Goal: Information Seeking & Learning: Learn about a topic

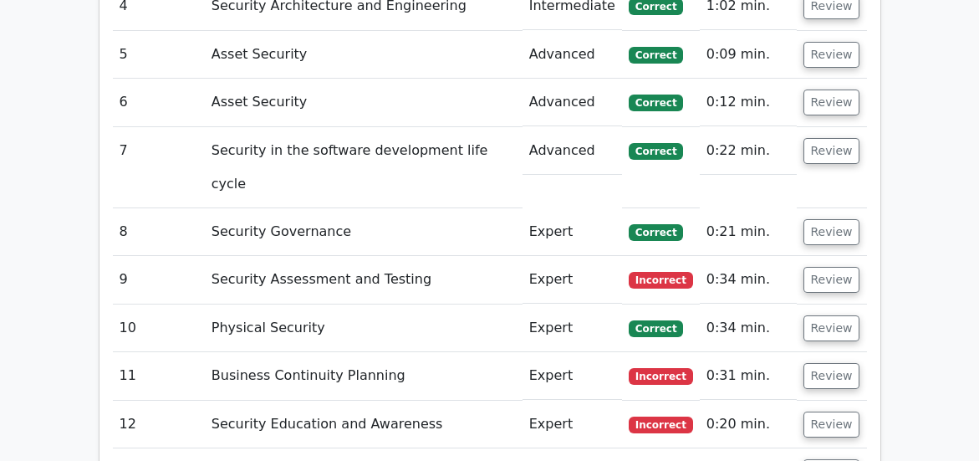
scroll to position [2486, 0]
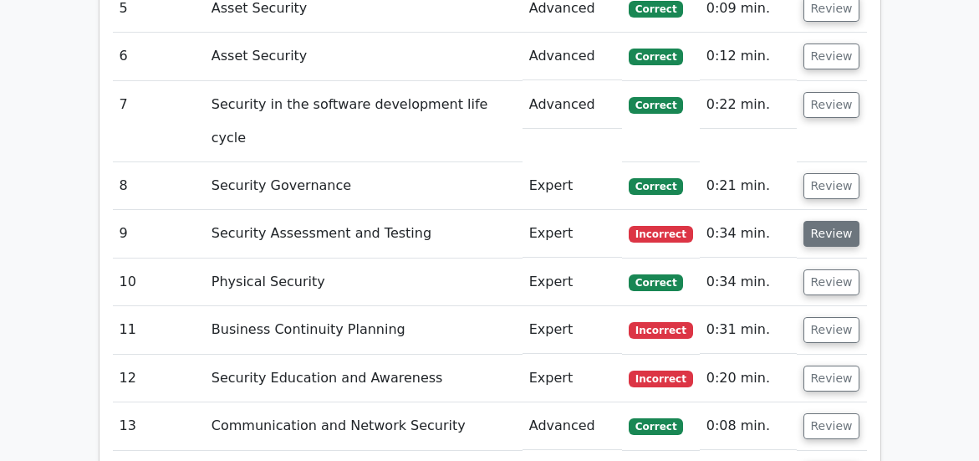
click at [817, 234] on button "Review" at bounding box center [831, 234] width 57 height 26
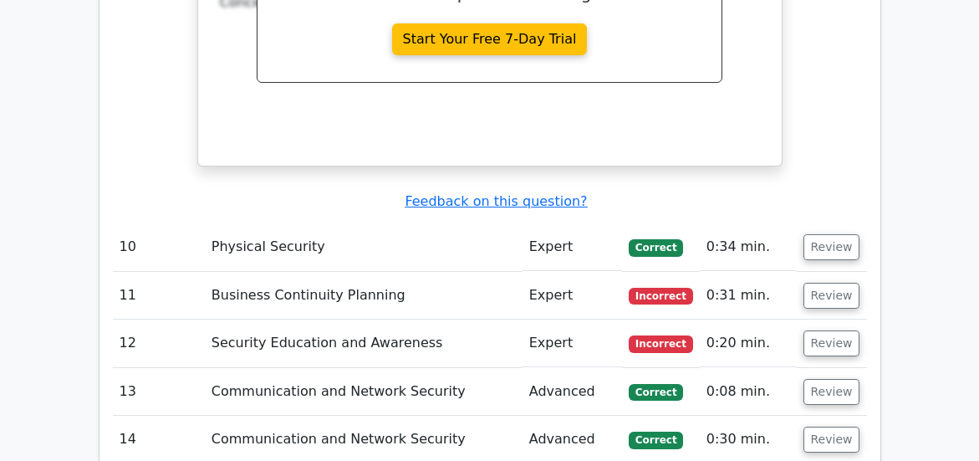
scroll to position [3270, 0]
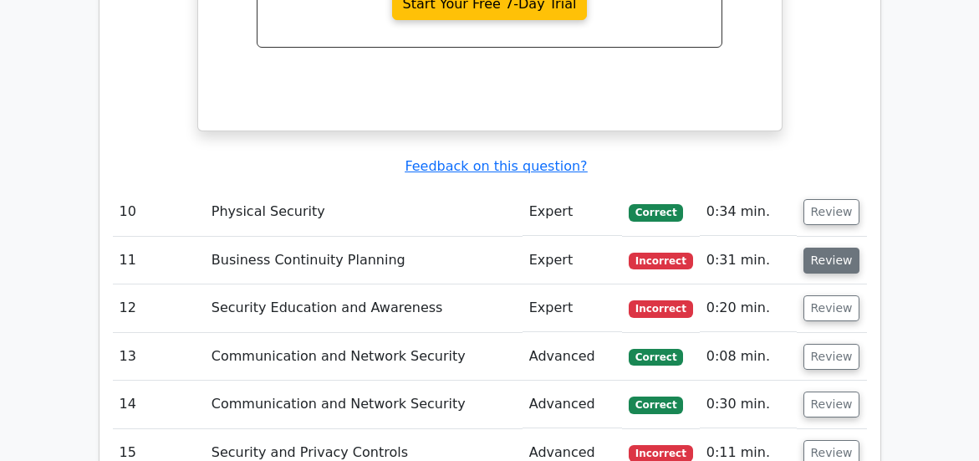
click at [822, 261] on button "Review" at bounding box center [831, 260] width 57 height 26
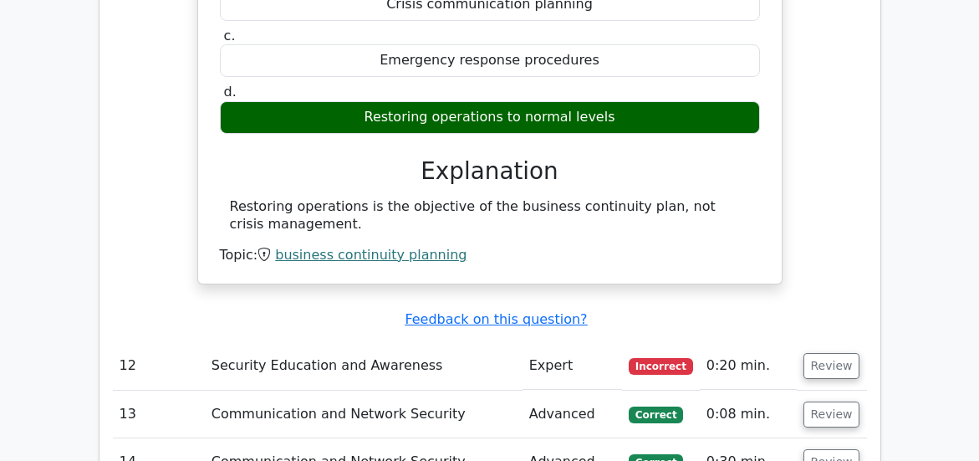
scroll to position [3867, 0]
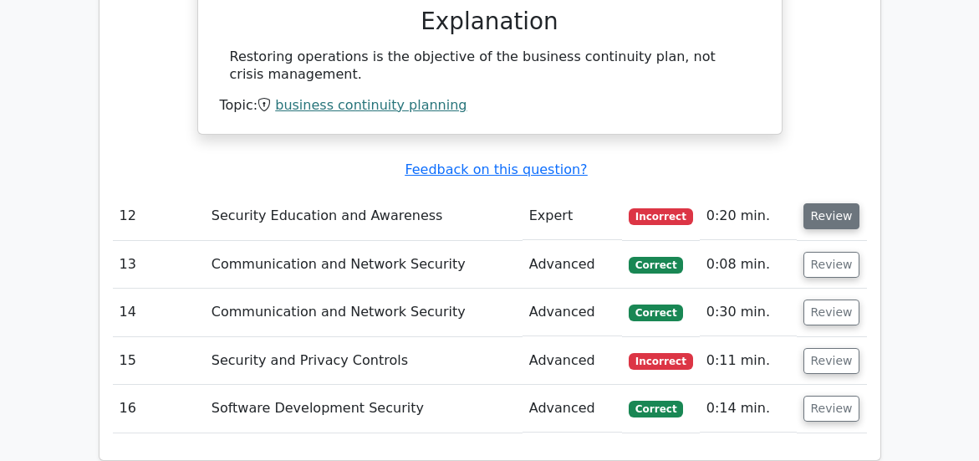
click at [827, 218] on button "Review" at bounding box center [831, 216] width 57 height 26
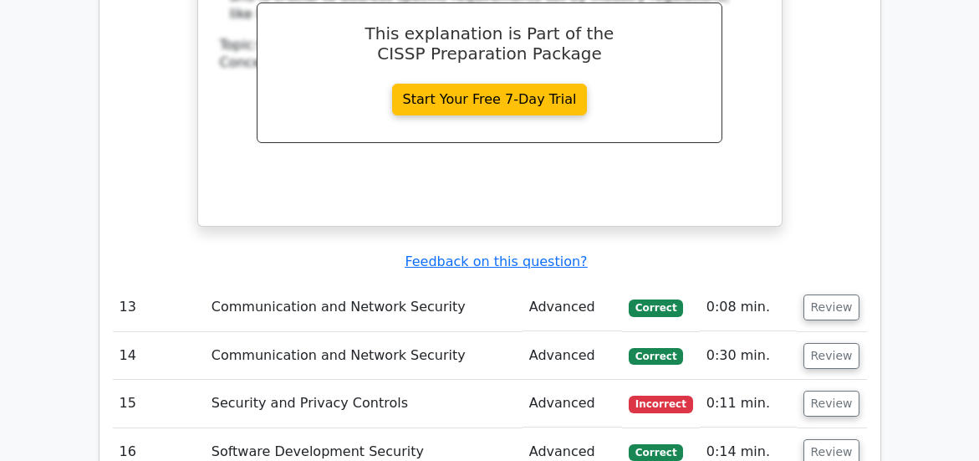
scroll to position [4717, 0]
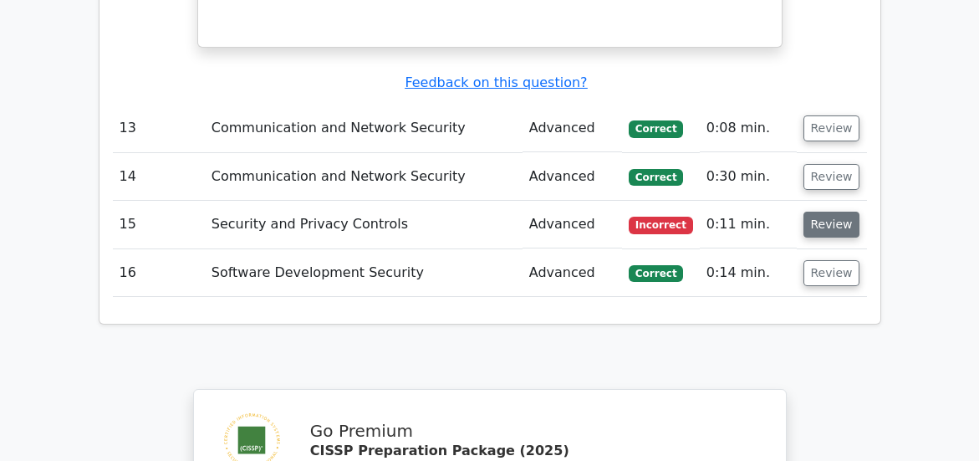
click at [827, 233] on button "Review" at bounding box center [831, 224] width 57 height 26
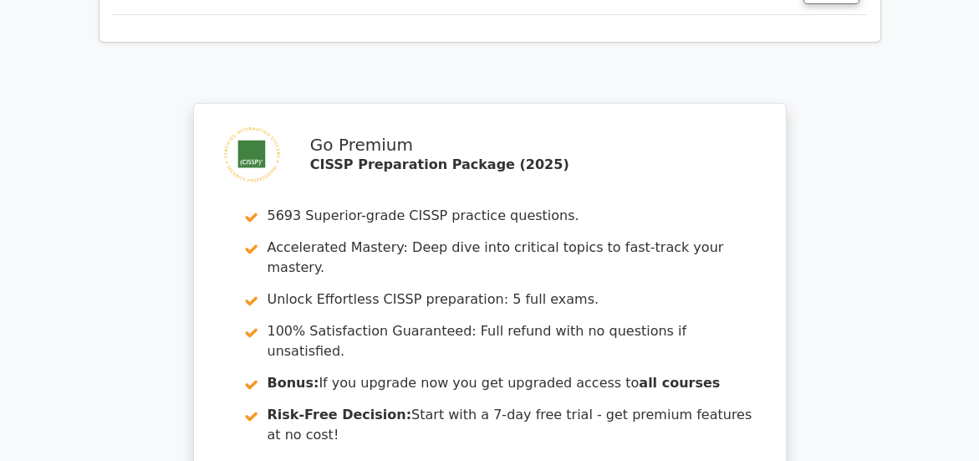
scroll to position [6285, 0]
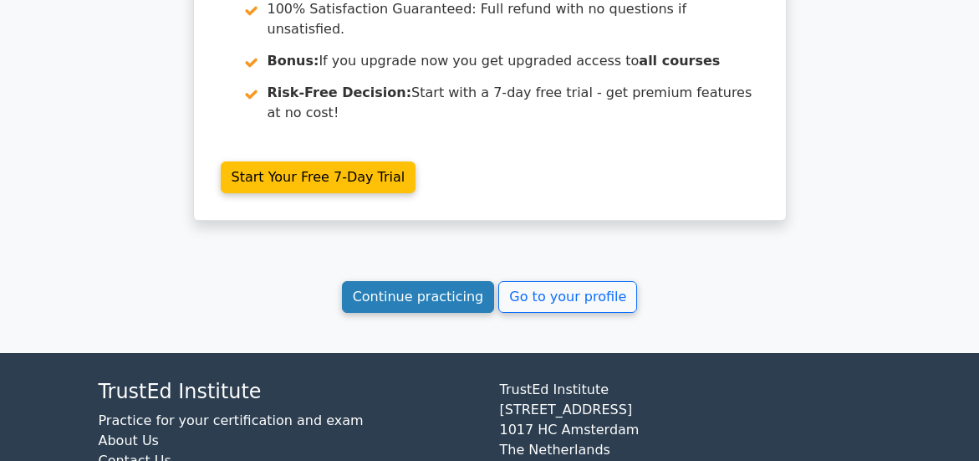
click at [425, 313] on link "Continue practicing" at bounding box center [418, 297] width 153 height 32
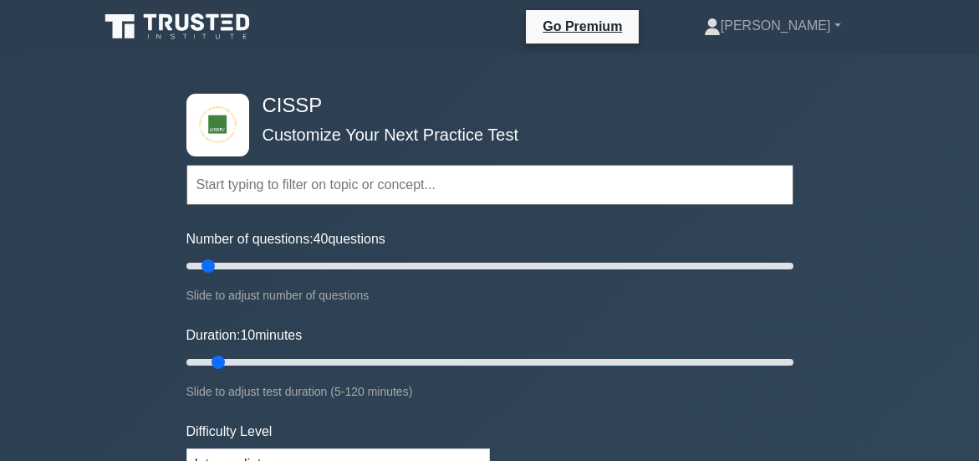
type input "40"
drag, startPoint x: 211, startPoint y: 264, endPoint x: 296, endPoint y: 261, distance: 84.5
click at [295, 261] on input "Number of questions: 40 questions" at bounding box center [489, 266] width 607 height 20
type input "25"
drag, startPoint x: 219, startPoint y: 368, endPoint x: 289, endPoint y: 360, distance: 70.6
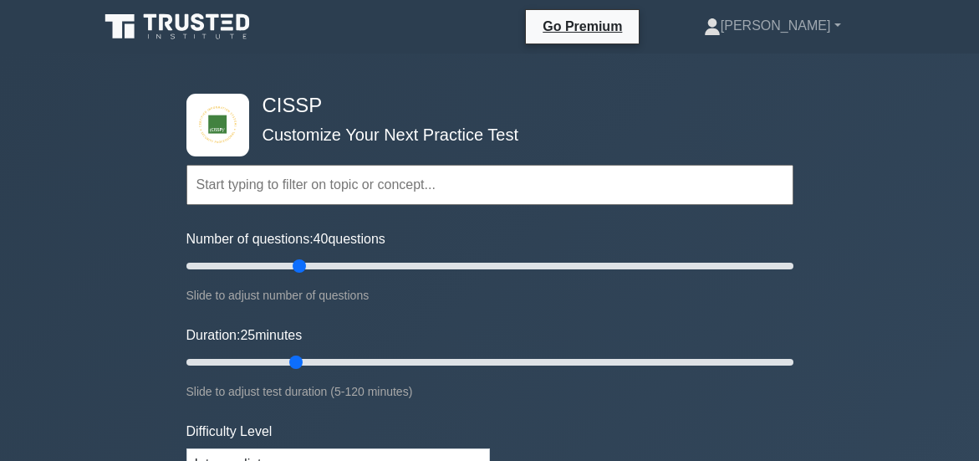
click at [288, 359] on input "Duration: 25 minutes" at bounding box center [489, 362] width 607 height 20
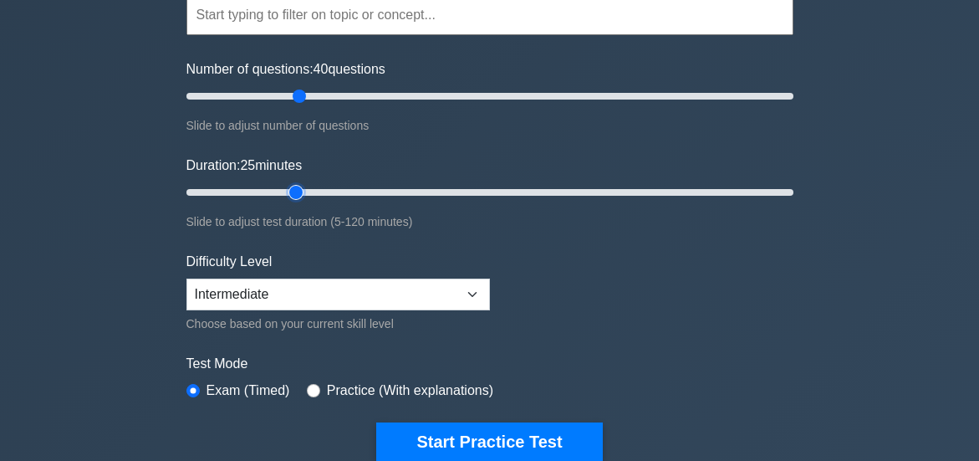
scroll to position [254, 0]
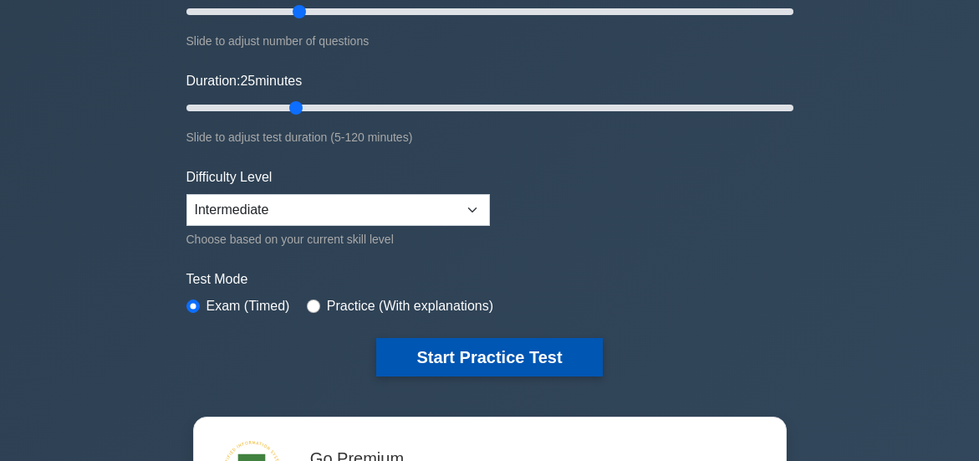
click at [502, 356] on button "Start Practice Test" at bounding box center [489, 357] width 226 height 38
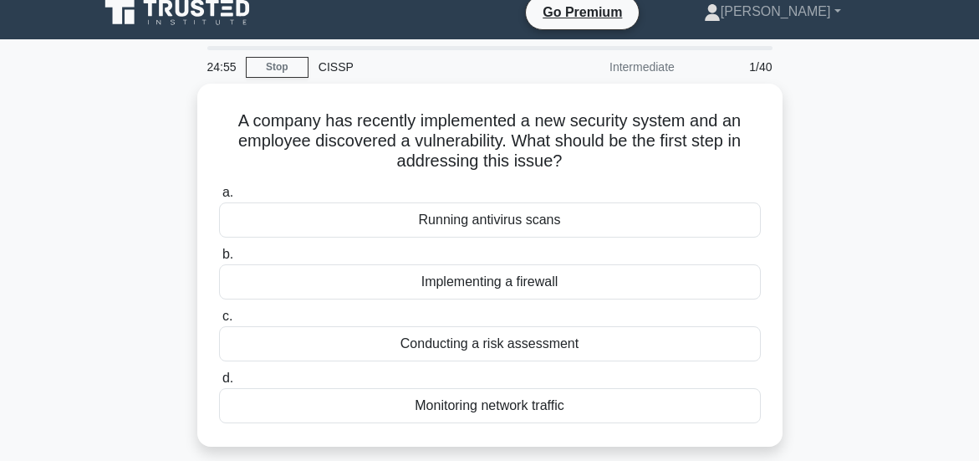
scroll to position [84, 0]
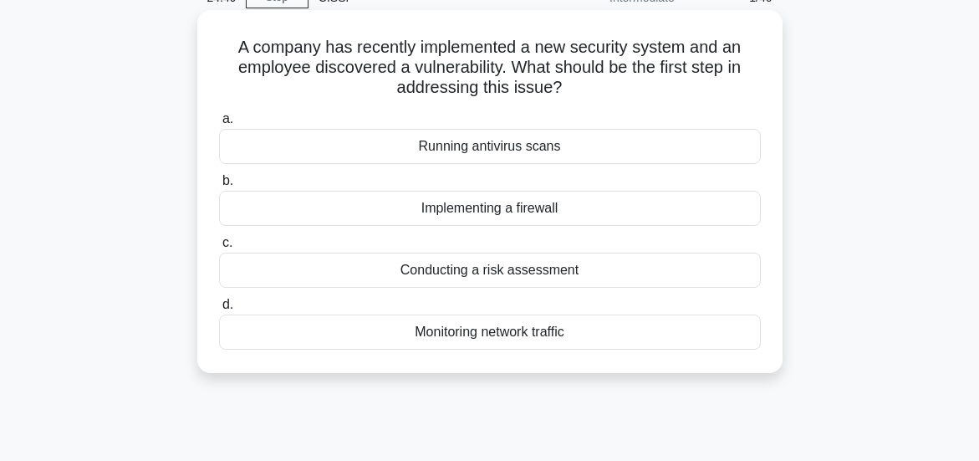
click at [538, 272] on div "Conducting a risk assessment" at bounding box center [490, 269] width 542 height 35
click at [219, 248] on input "c. Conducting a risk assessment" at bounding box center [219, 242] width 0 height 11
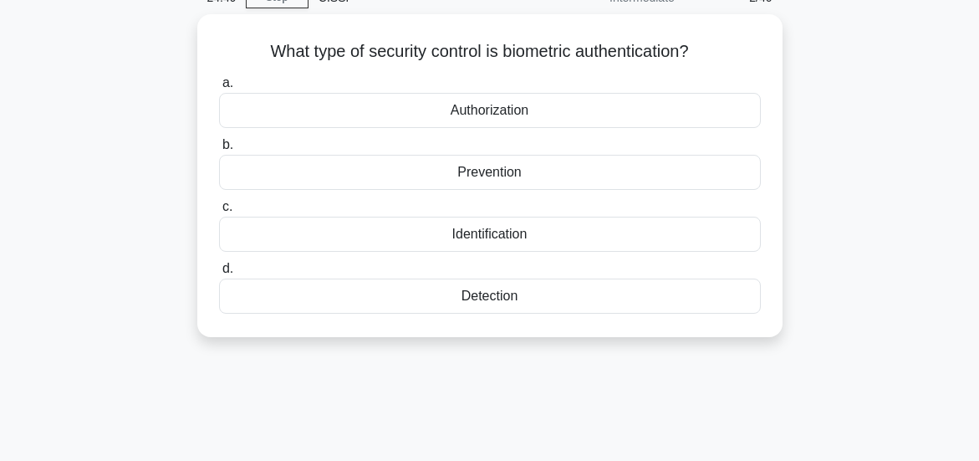
scroll to position [0, 0]
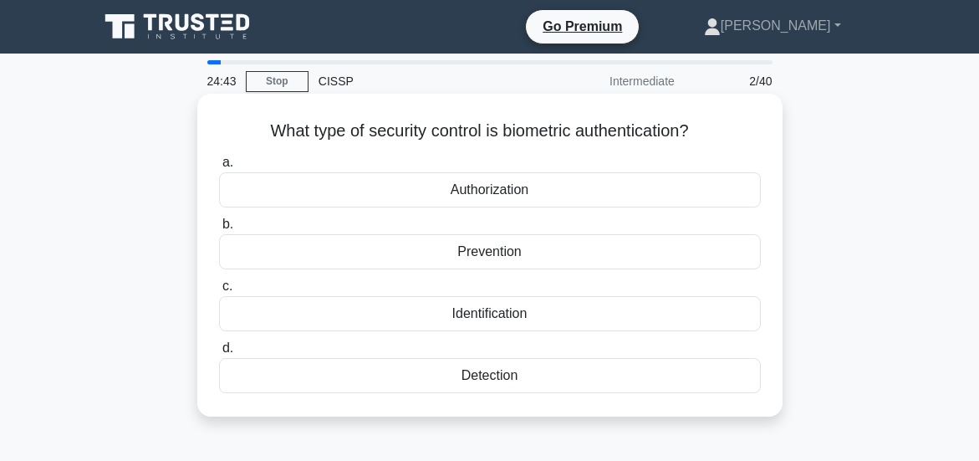
click at [511, 313] on div "Identification" at bounding box center [490, 313] width 542 height 35
click at [219, 292] on input "c. Identification" at bounding box center [219, 286] width 0 height 11
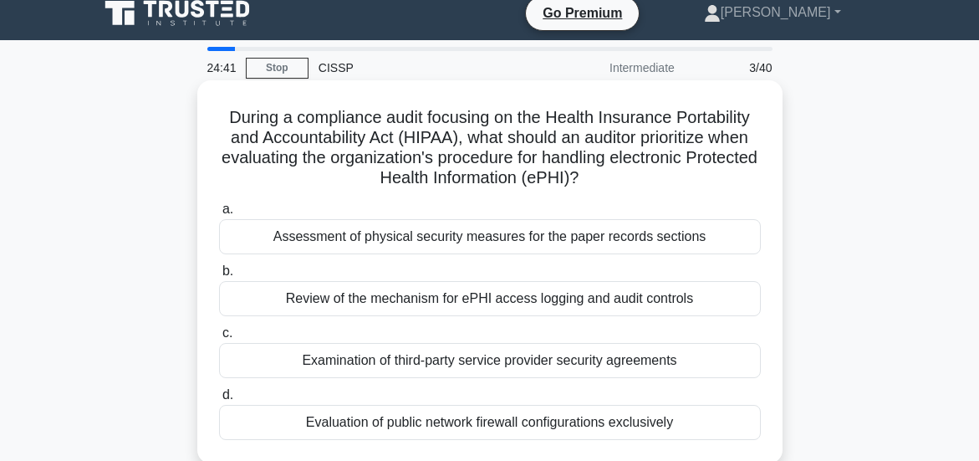
scroll to position [84, 0]
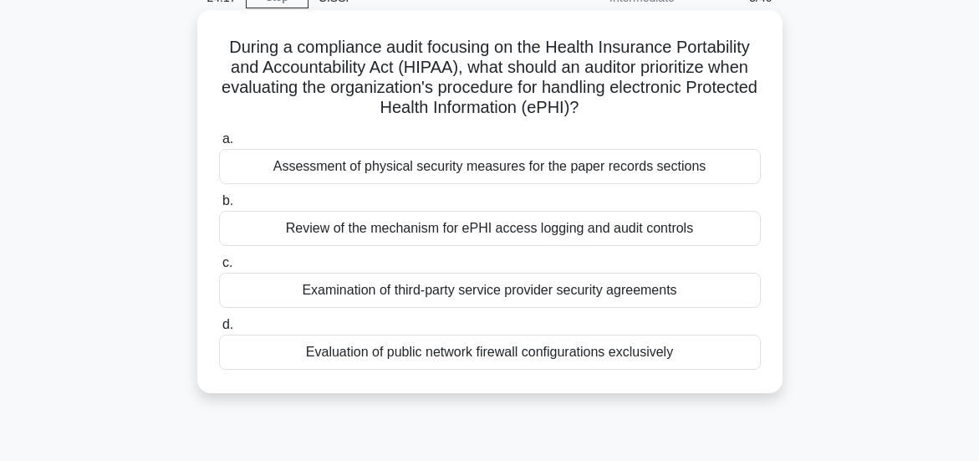
click at [466, 227] on div "Review of the mechanism for ePHI access logging and audit controls" at bounding box center [490, 228] width 542 height 35
click at [219, 206] on input "b. Review of the mechanism for ePHI access logging and audit controls" at bounding box center [219, 201] width 0 height 11
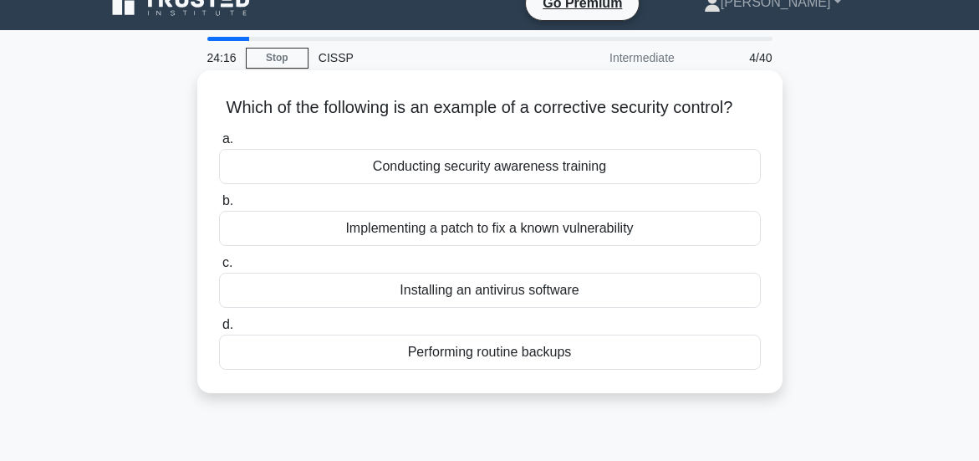
scroll to position [0, 0]
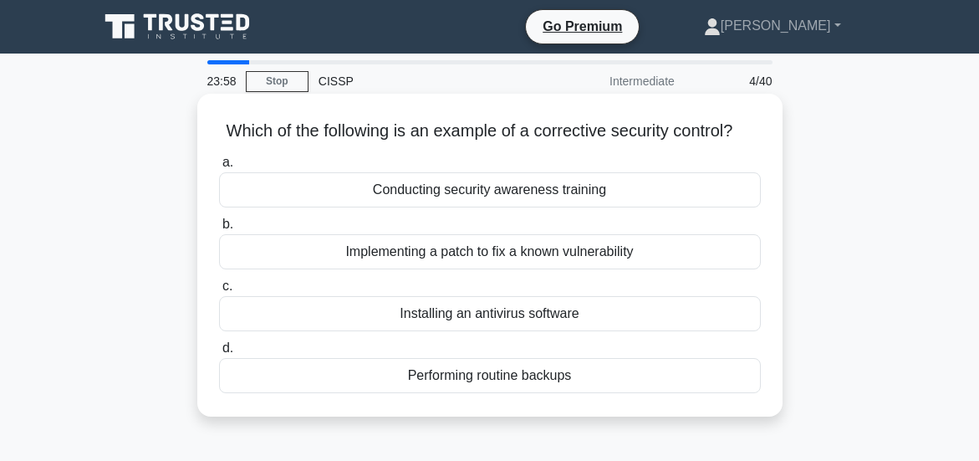
click at [480, 269] on div "Implementing a patch to fix a known vulnerability" at bounding box center [490, 251] width 542 height 35
click at [219, 230] on input "b. Implementing a patch to fix a known vulnerability" at bounding box center [219, 224] width 0 height 11
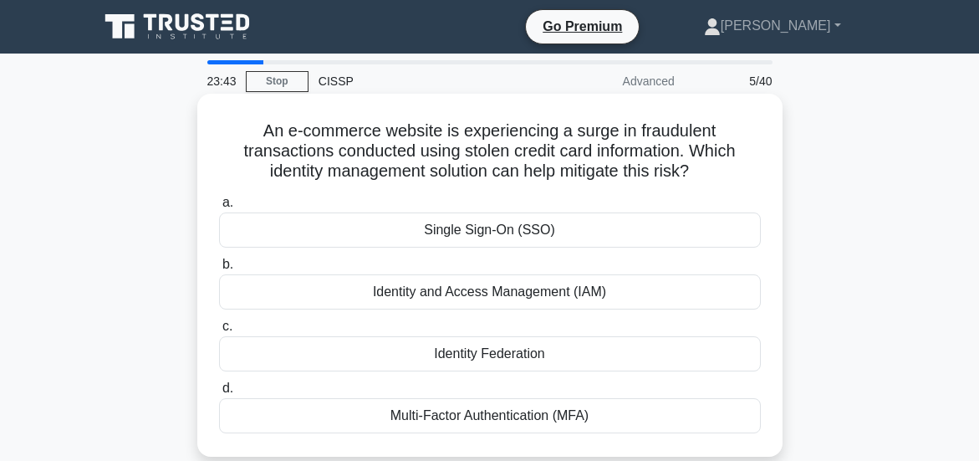
click at [490, 414] on div "Multi-Factor Authentication (MFA)" at bounding box center [490, 415] width 542 height 35
click at [219, 394] on input "d. Multi-Factor Authentication (MFA)" at bounding box center [219, 388] width 0 height 11
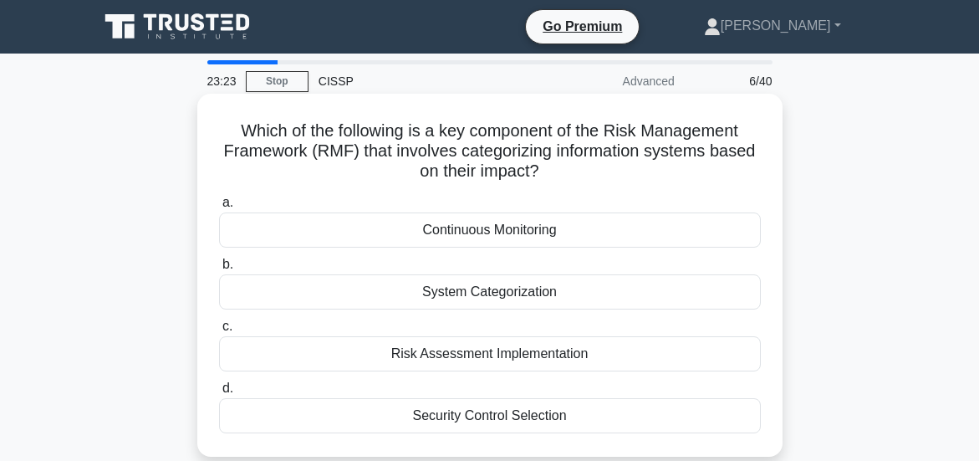
click at [485, 352] on div "Risk Assessment Implementation" at bounding box center [490, 353] width 542 height 35
click at [219, 332] on input "c. Risk Assessment Implementation" at bounding box center [219, 326] width 0 height 11
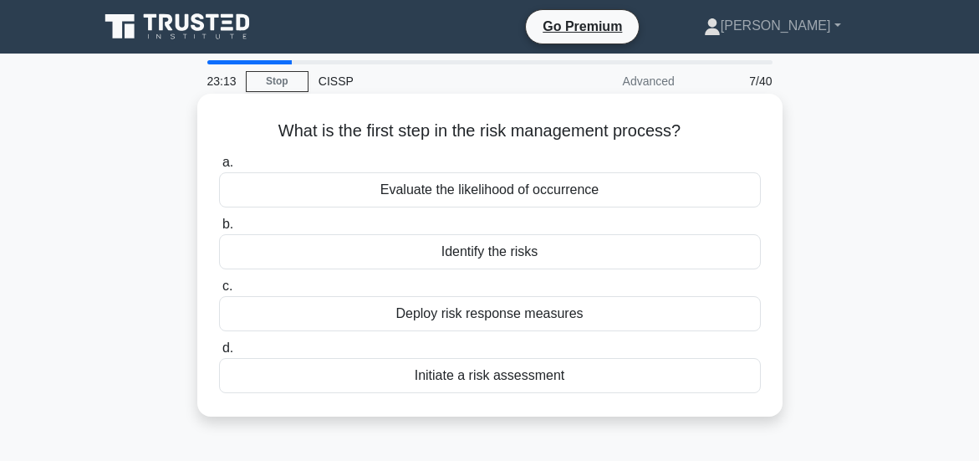
click at [481, 379] on div "Initiate a risk assessment" at bounding box center [490, 375] width 542 height 35
click at [219, 354] on input "d. Initiate a risk assessment" at bounding box center [219, 348] width 0 height 11
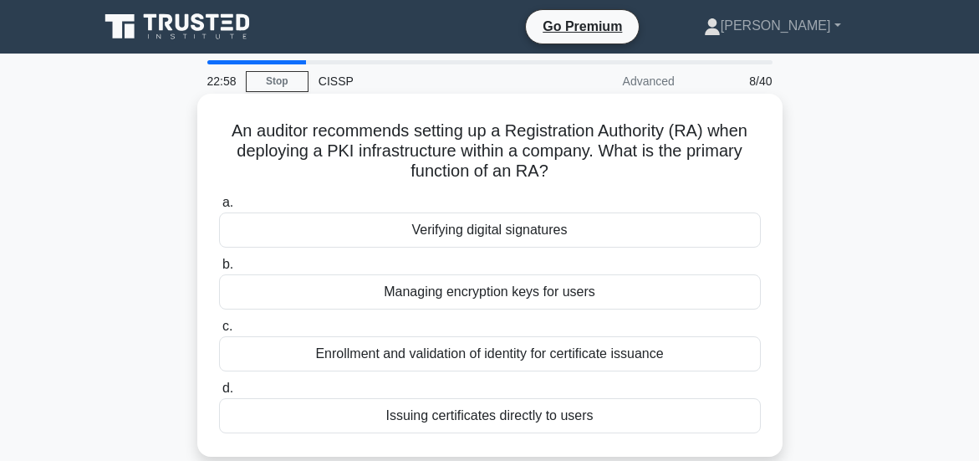
click at [483, 223] on div "Verifying digital signatures" at bounding box center [490, 229] width 542 height 35
click at [219, 208] on input "a. Verifying digital signatures" at bounding box center [219, 202] width 0 height 11
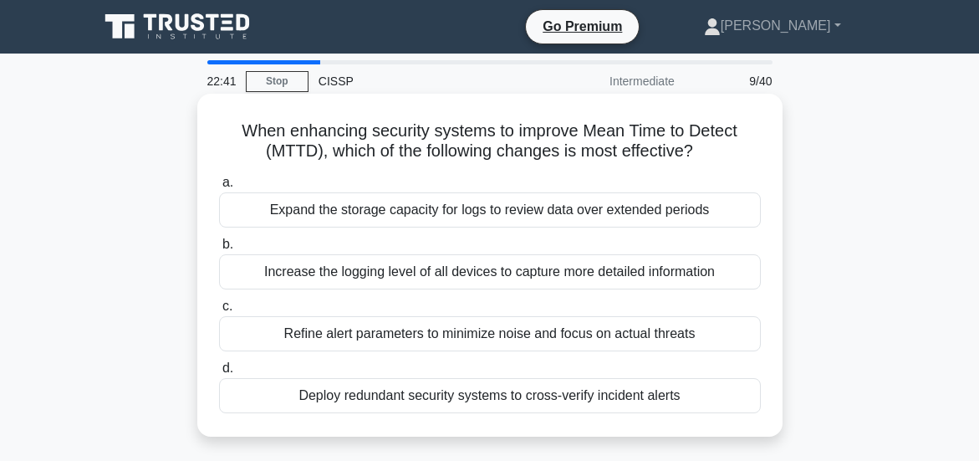
click at [472, 397] on div "Deploy redundant security systems to cross-verify incident alerts" at bounding box center [490, 395] width 542 height 35
click at [429, 383] on div "Deploy redundant security systems to cross-verify incident alerts" at bounding box center [490, 395] width 542 height 35
click at [219, 374] on input "d. Deploy redundant security systems to cross-verify incident alerts" at bounding box center [219, 368] width 0 height 11
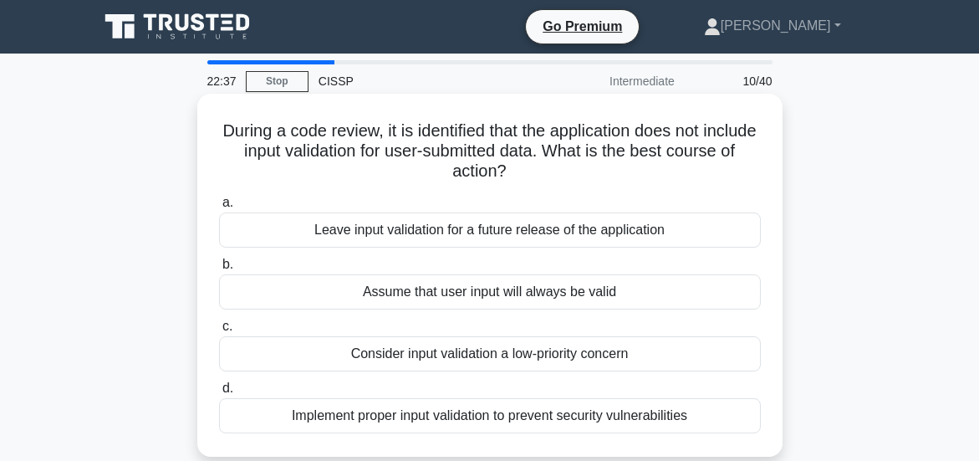
click at [423, 390] on label "d. Implement proper input validation to prevent security vulnerabilities" at bounding box center [490, 405] width 542 height 55
click at [219, 390] on input "d. Implement proper input validation to prevent security vulnerabilities" at bounding box center [219, 388] width 0 height 11
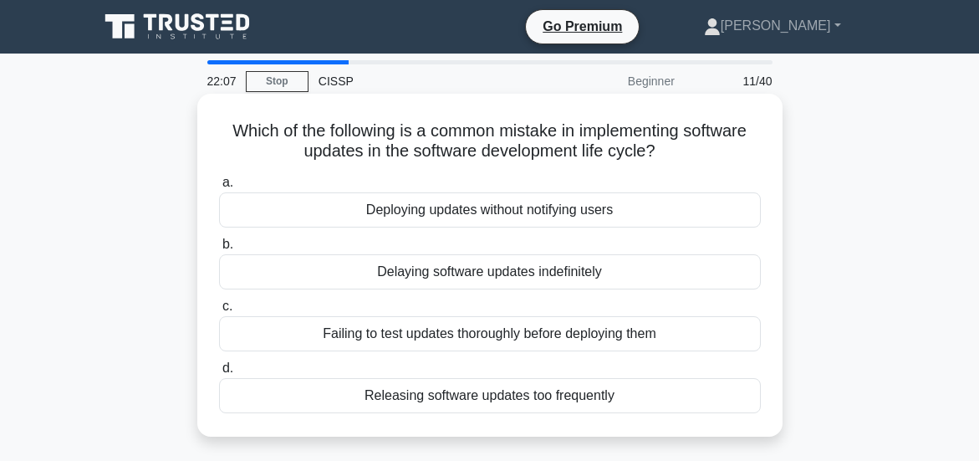
click at [488, 335] on div "Failing to test updates thoroughly before deploying them" at bounding box center [490, 333] width 542 height 35
click at [219, 312] on input "c. Failing to test updates thoroughly before deploying them" at bounding box center [219, 306] width 0 height 11
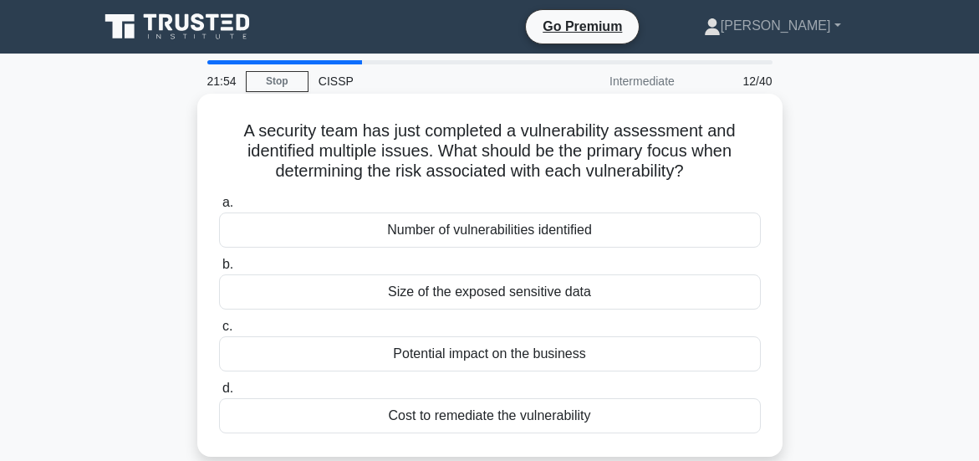
click at [471, 359] on div "Potential impact on the business" at bounding box center [490, 353] width 542 height 35
click at [219, 332] on input "c. Potential impact on the business" at bounding box center [219, 326] width 0 height 11
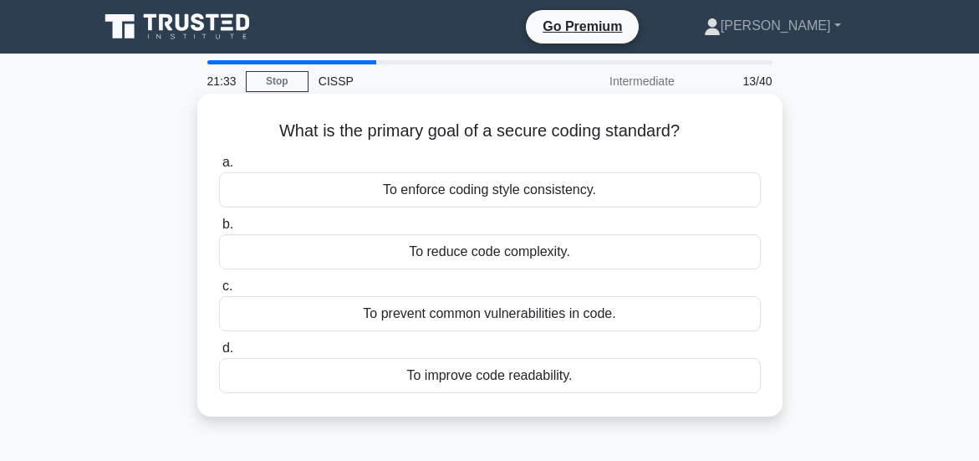
click at [478, 313] on div "To prevent common vulnerabilities in code." at bounding box center [490, 313] width 542 height 35
click at [219, 292] on input "c. To prevent common vulnerabilities in code." at bounding box center [219, 286] width 0 height 11
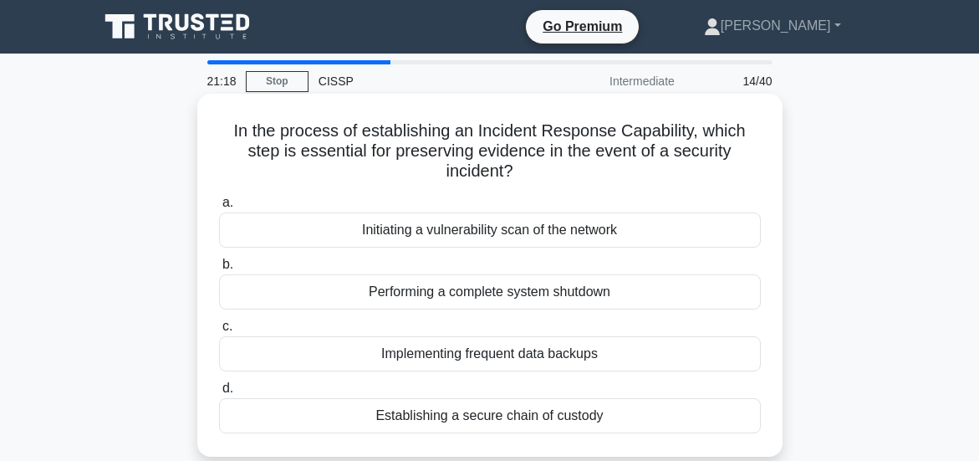
click at [501, 419] on div "Establishing a secure chain of custody" at bounding box center [490, 415] width 542 height 35
click at [219, 394] on input "d. Establishing a secure chain of custody" at bounding box center [219, 388] width 0 height 11
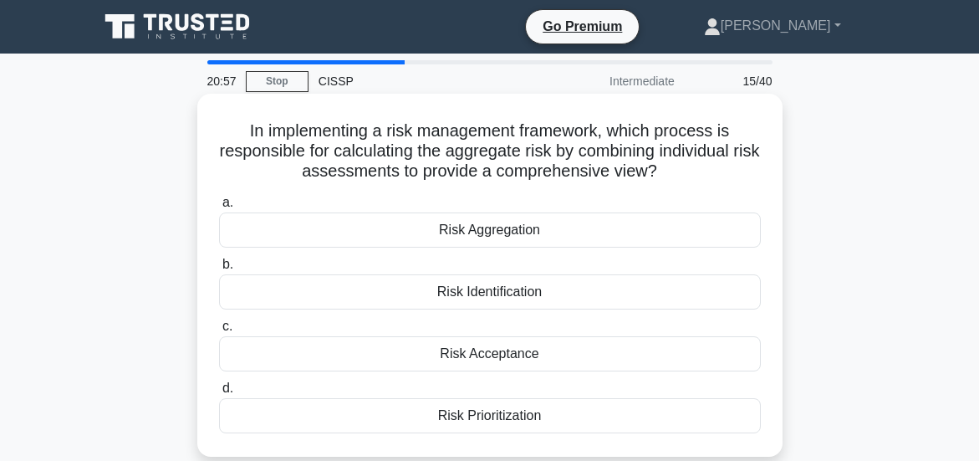
click at [486, 231] on div "Risk Aggregation" at bounding box center [490, 229] width 542 height 35
click at [507, 233] on div "Risk Aggregation" at bounding box center [490, 229] width 542 height 35
click at [219, 208] on input "a. Risk Aggregation" at bounding box center [219, 202] width 0 height 11
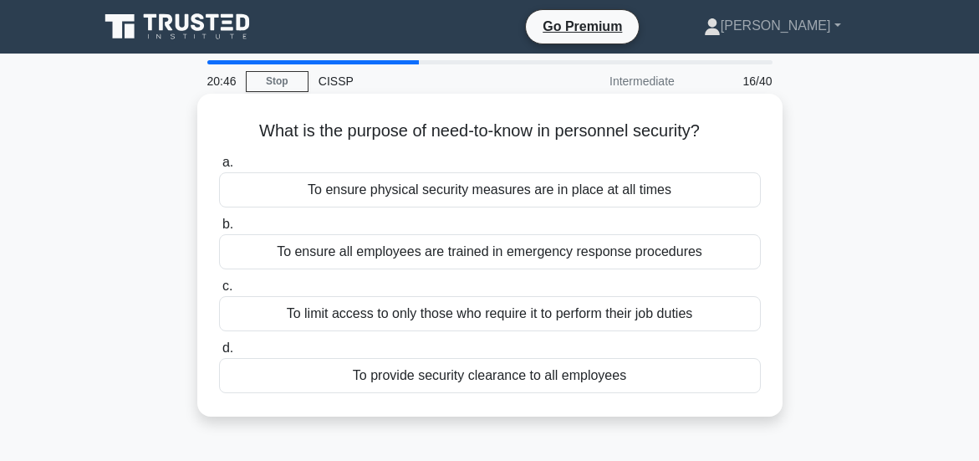
click at [512, 313] on div "To limit access to only those who require it to perform their job duties" at bounding box center [490, 313] width 542 height 35
click at [219, 292] on input "c. To limit access to only those who require it to perform their job duties" at bounding box center [219, 286] width 0 height 11
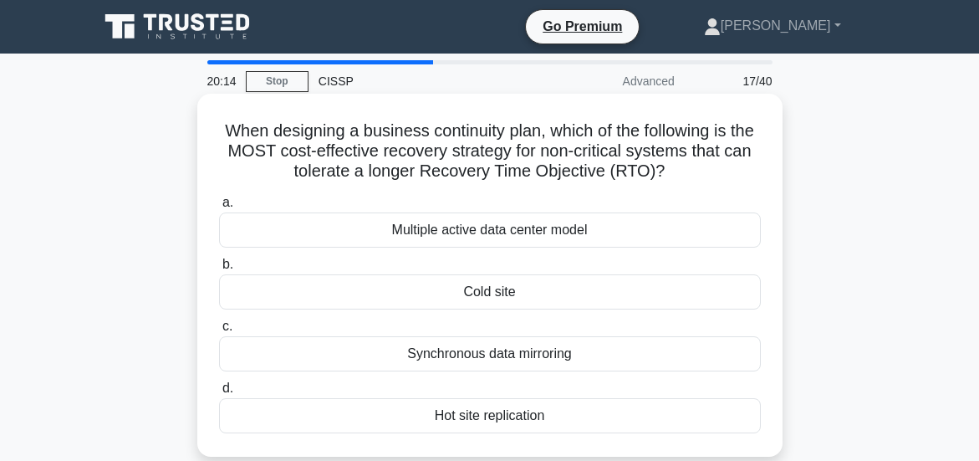
click at [484, 232] on div "Multiple active data center model" at bounding box center [490, 229] width 542 height 35
click at [219, 208] on input "a. Multiple active data center model" at bounding box center [219, 202] width 0 height 11
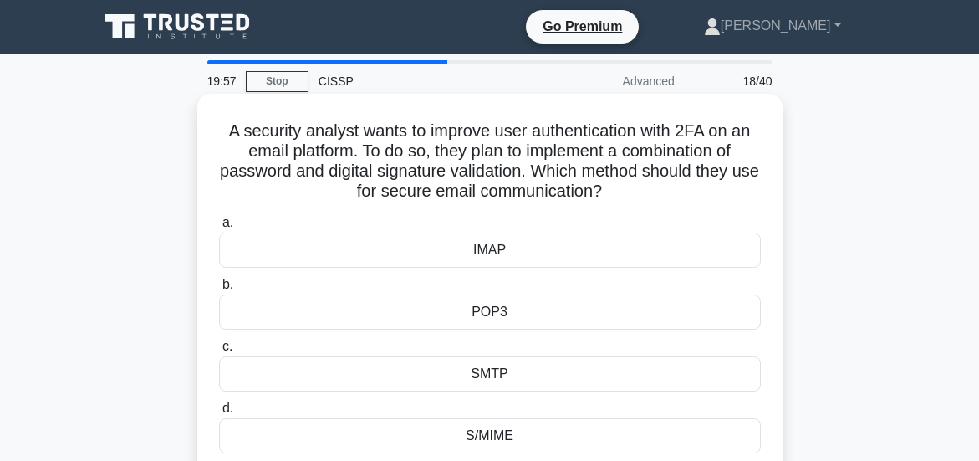
drag, startPoint x: 490, startPoint y: 313, endPoint x: 532, endPoint y: 354, distance: 59.1
click at [528, 349] on div "a. IMAP b. POP3 c." at bounding box center [490, 332] width 562 height 247
click at [534, 349] on label "c. SMTP" at bounding box center [490, 363] width 542 height 55
click at [515, 312] on div "POP3" at bounding box center [490, 311] width 542 height 35
click at [219, 290] on input "b. POP3" at bounding box center [219, 284] width 0 height 11
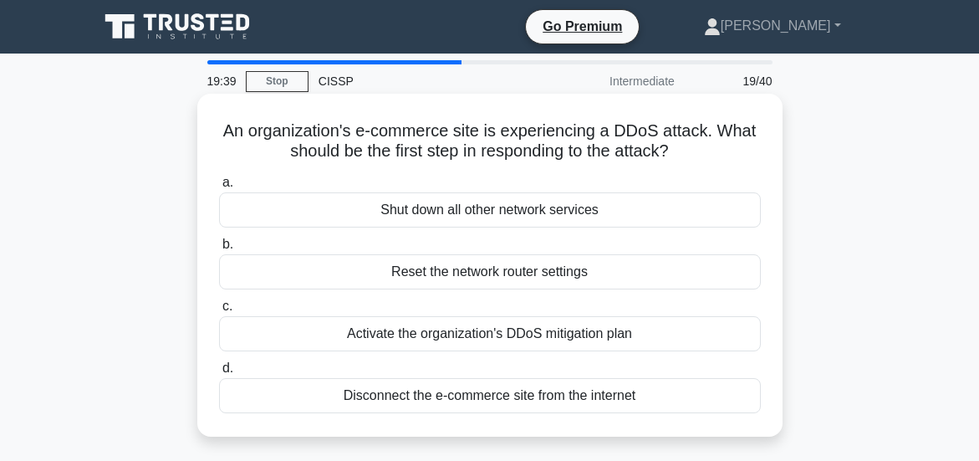
click at [485, 332] on div "Activate the organization's DDoS mitigation plan" at bounding box center [490, 333] width 542 height 35
click at [219, 312] on input "c. Activate the organization's DDoS mitigation plan" at bounding box center [219, 306] width 0 height 11
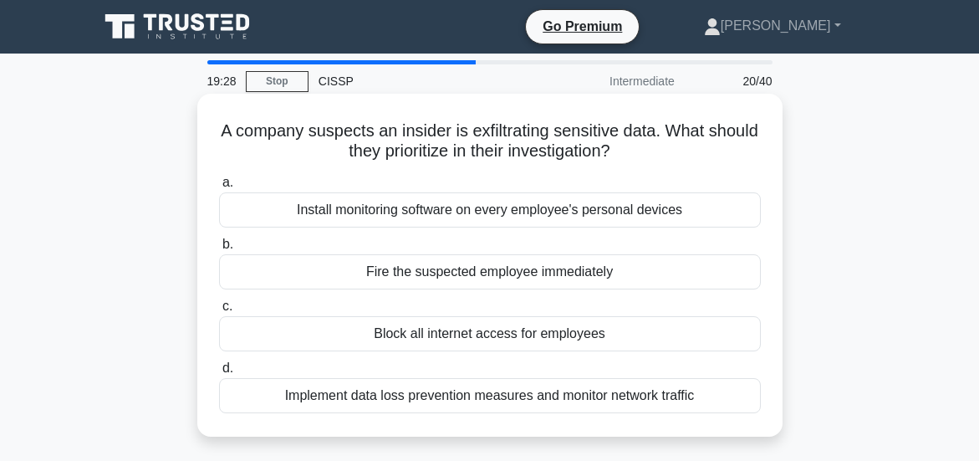
click at [510, 395] on div "Implement data loss prevention measures and monitor network traffic" at bounding box center [490, 395] width 542 height 35
click at [219, 374] on input "d. Implement data loss prevention measures and monitor network traffic" at bounding box center [219, 368] width 0 height 11
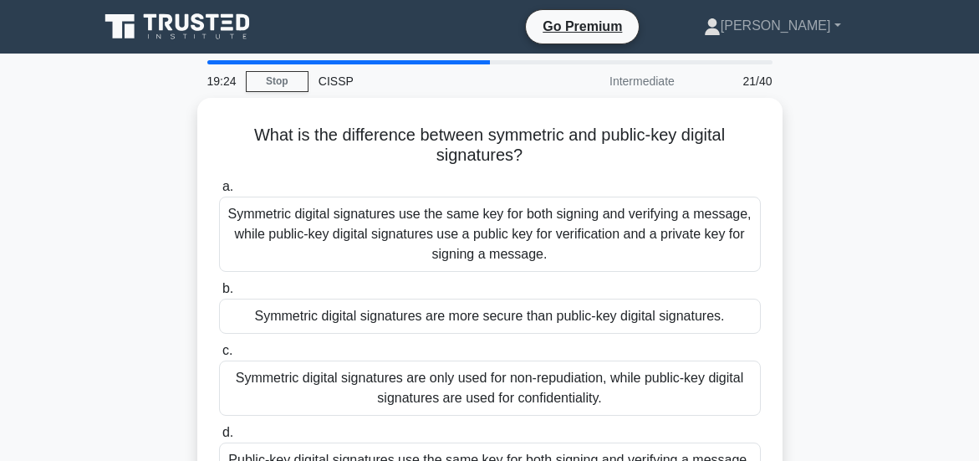
scroll to position [84, 0]
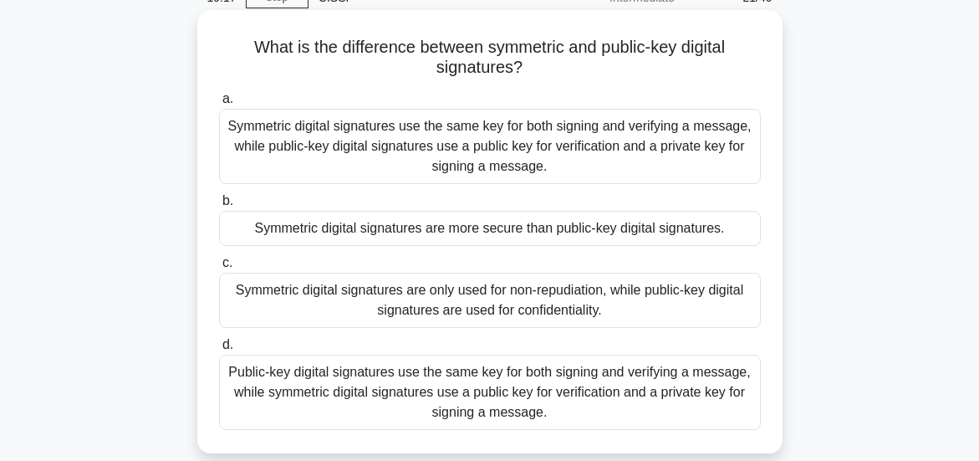
click at [514, 129] on div "Symmetric digital signatures use the same key for both signing and verifying a …" at bounding box center [490, 146] width 542 height 75
click at [219, 104] on input "a. Symmetric digital signatures use the same key for both signing and verifying…" at bounding box center [219, 99] width 0 height 11
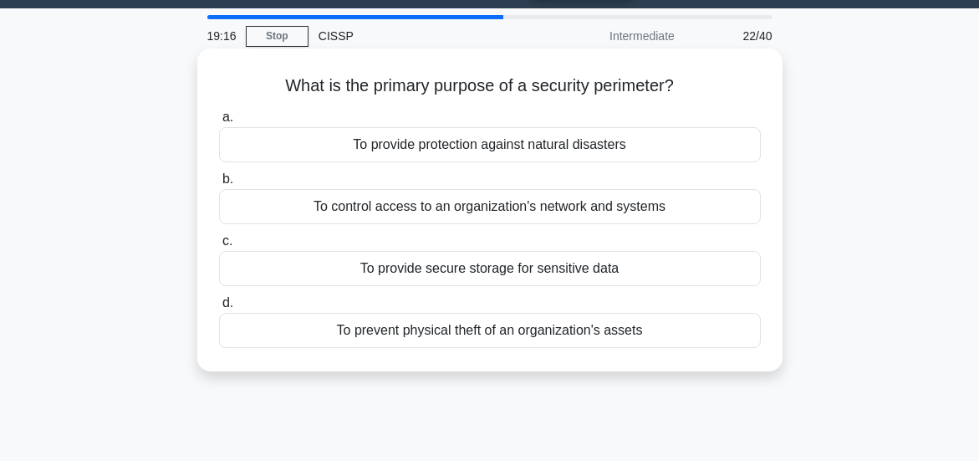
scroll to position [0, 0]
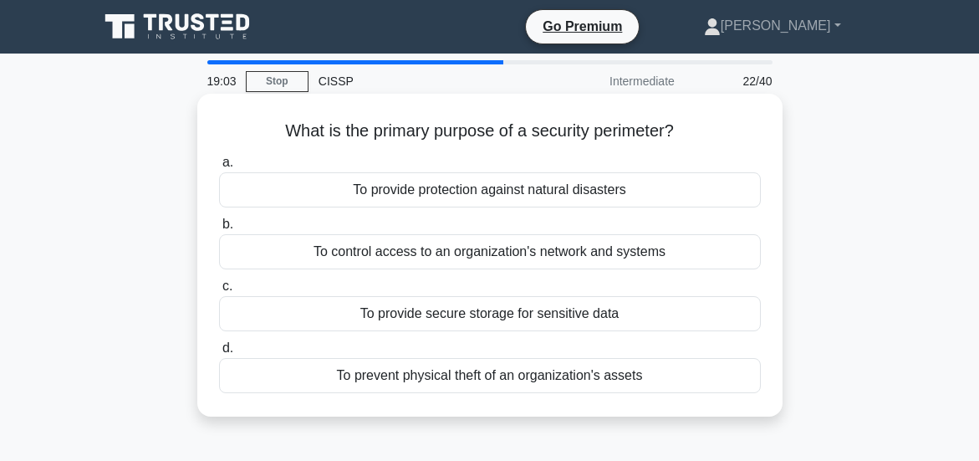
click at [487, 373] on div "To prevent physical theft of an organization's assets" at bounding box center [490, 375] width 542 height 35
click at [219, 354] on input "d. To prevent physical theft of an organization's assets" at bounding box center [219, 348] width 0 height 11
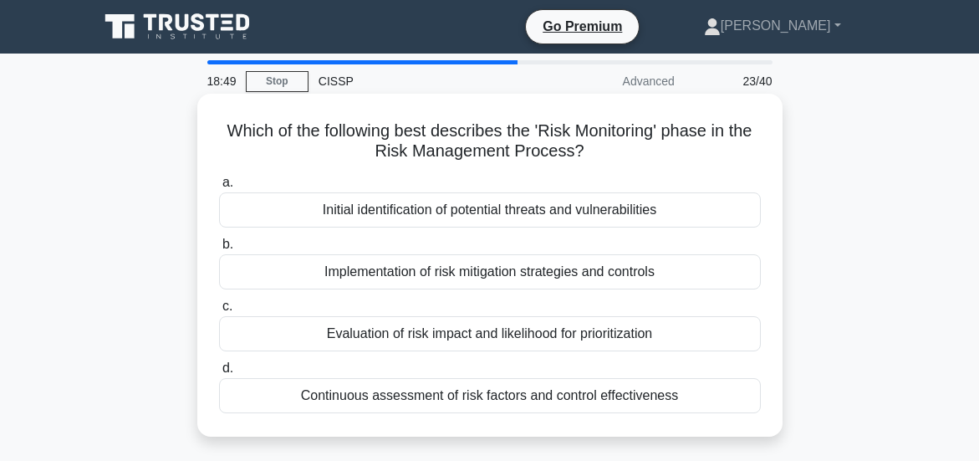
click at [494, 394] on div "Continuous assessment of risk factors and control effectiveness" at bounding box center [490, 395] width 542 height 35
click at [219, 374] on input "d. Continuous assessment of risk factors and control effectiveness" at bounding box center [219, 368] width 0 height 11
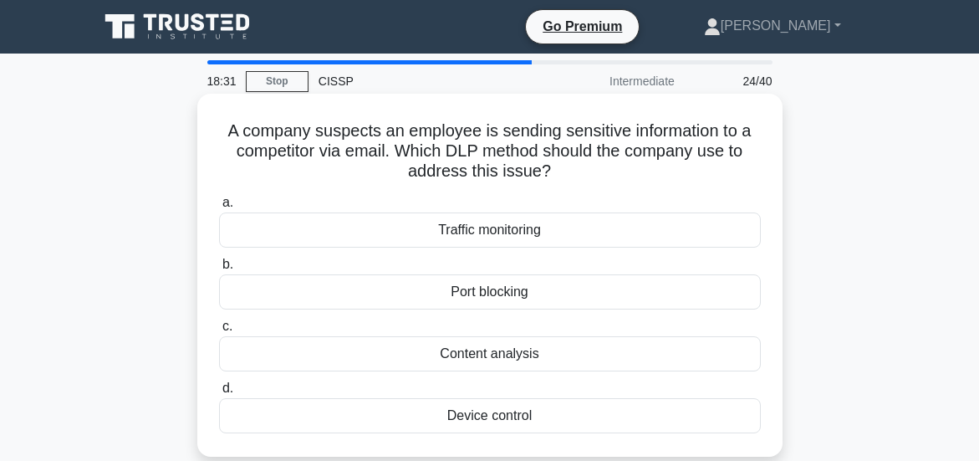
click at [483, 231] on div "Traffic monitoring" at bounding box center [490, 229] width 542 height 35
click at [219, 208] on input "a. Traffic monitoring" at bounding box center [219, 202] width 0 height 11
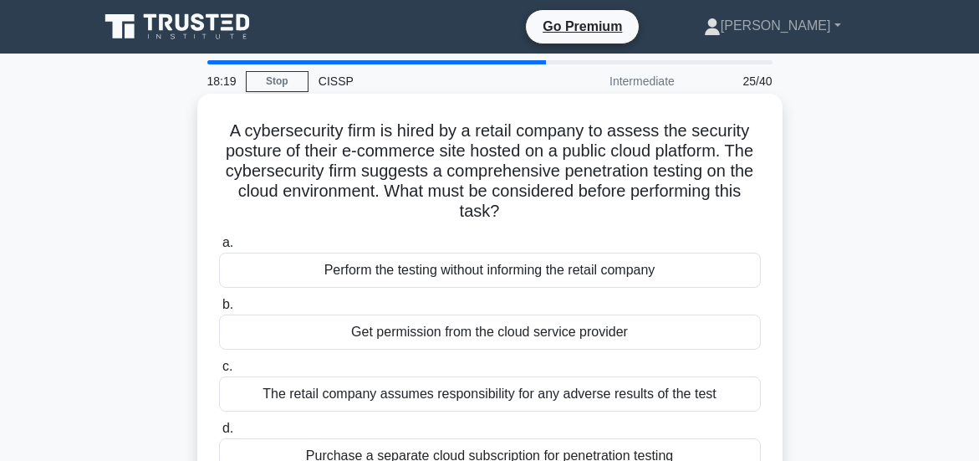
scroll to position [84, 0]
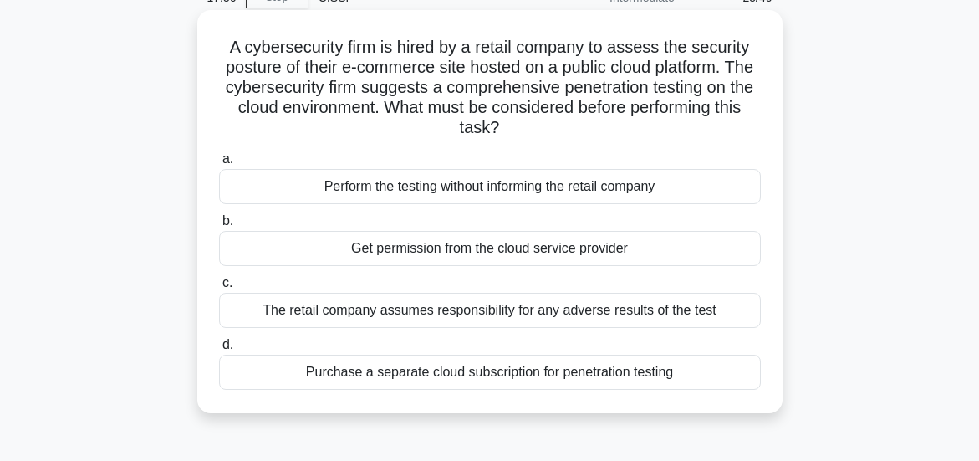
click at [476, 247] on div "Get permission from the cloud service provider" at bounding box center [490, 248] width 542 height 35
click at [446, 247] on div "Get permission from the cloud service provider" at bounding box center [490, 248] width 542 height 35
click at [219, 227] on input "b. Get permission from the cloud service provider" at bounding box center [219, 221] width 0 height 11
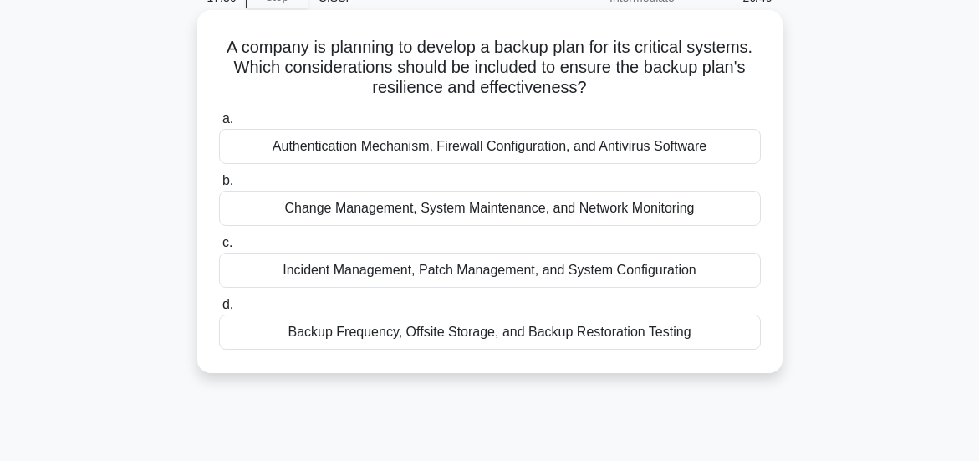
click at [485, 333] on div "Backup Frequency, Offsite Storage, and Backup Restoration Testing" at bounding box center [490, 331] width 542 height 35
click at [219, 310] on input "d. Backup Frequency, Offsite Storage, and Backup Restoration Testing" at bounding box center [219, 304] width 0 height 11
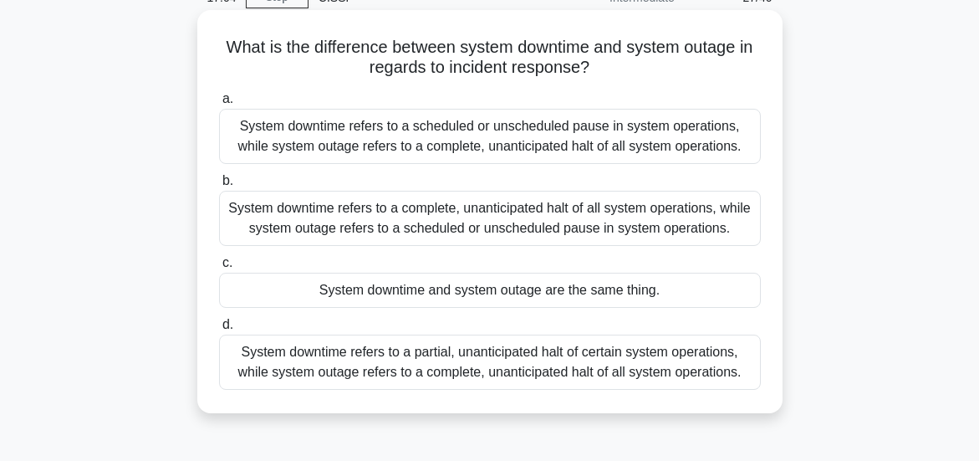
click at [415, 128] on div "System downtime refers to a scheduled or unscheduled pause in system operations…" at bounding box center [490, 136] width 542 height 55
click at [219, 104] on input "a. System downtime refers to a scheduled or unscheduled pause in system operati…" at bounding box center [219, 99] width 0 height 11
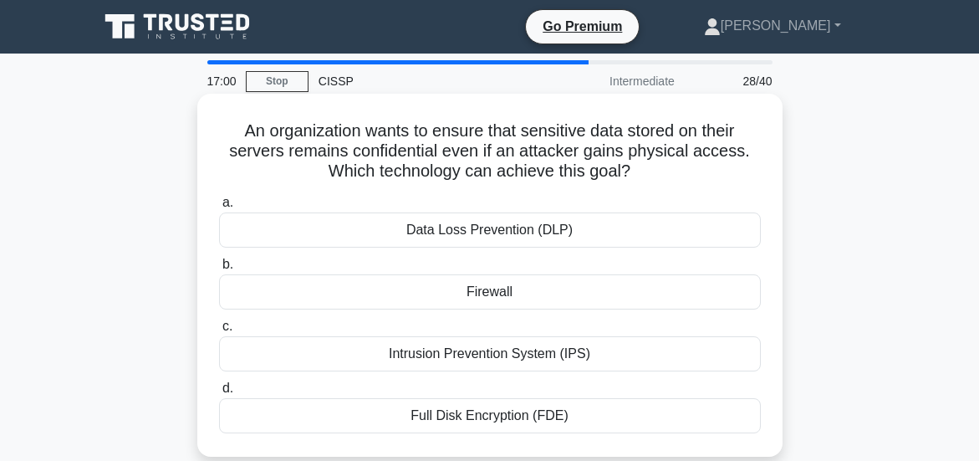
scroll to position [0, 0]
click at [519, 417] on div "Full Disk Encryption (FDE)" at bounding box center [490, 415] width 542 height 35
click at [219, 394] on input "d. Full Disk Encryption (FDE)" at bounding box center [219, 388] width 0 height 11
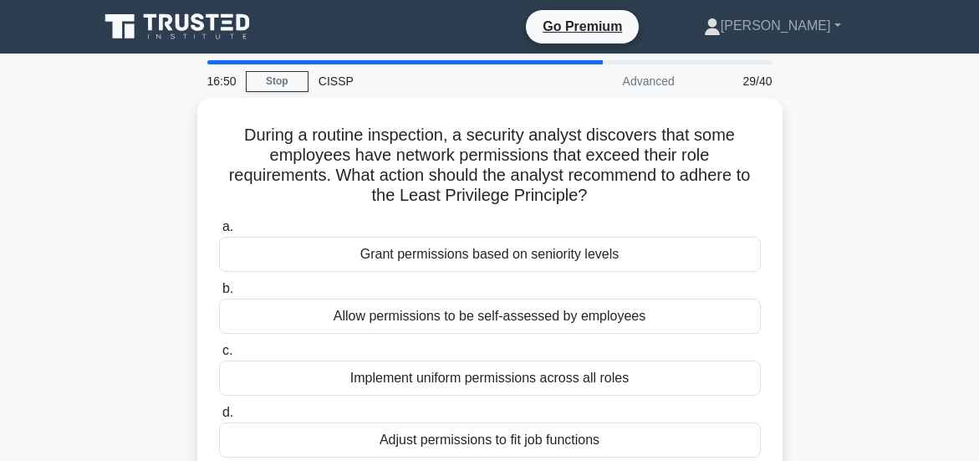
scroll to position [84, 0]
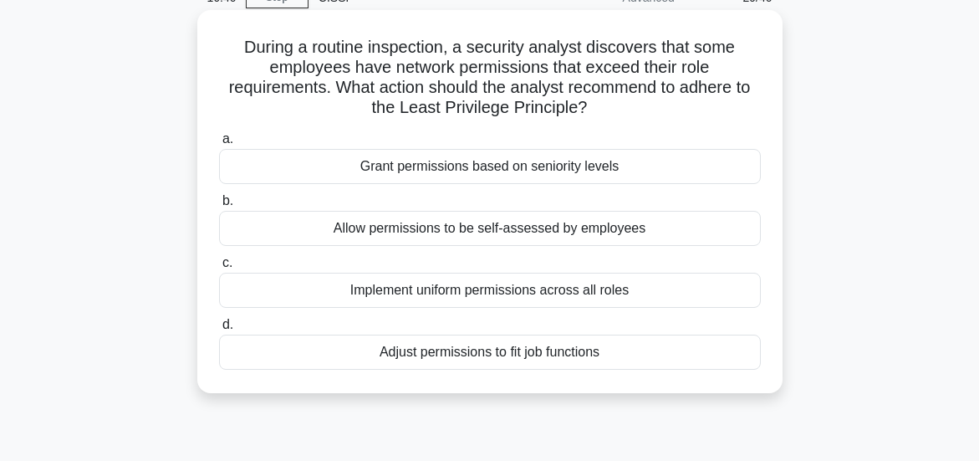
click at [475, 354] on div "Adjust permissions to fit job functions" at bounding box center [490, 351] width 542 height 35
click at [219, 330] on input "d. Adjust permissions to fit job functions" at bounding box center [219, 324] width 0 height 11
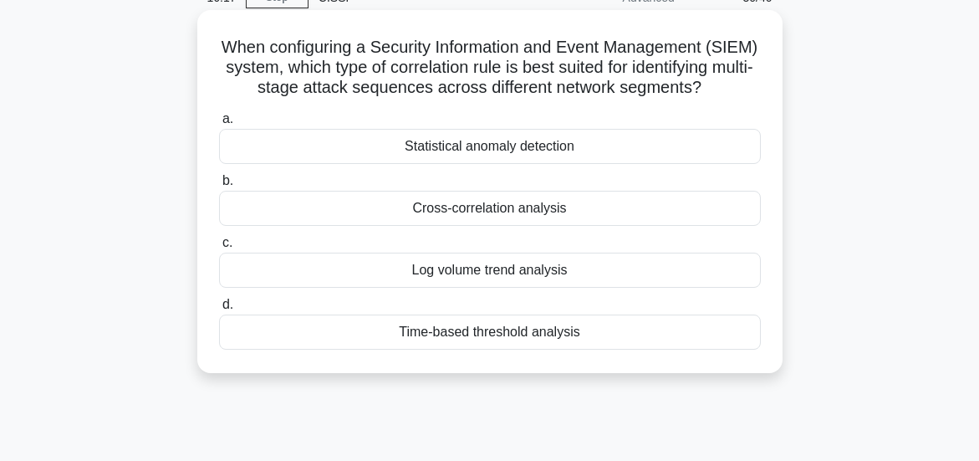
click at [472, 164] on div "Statistical anomaly detection" at bounding box center [490, 146] width 542 height 35
click at [219, 125] on input "a. Statistical anomaly detection" at bounding box center [219, 119] width 0 height 11
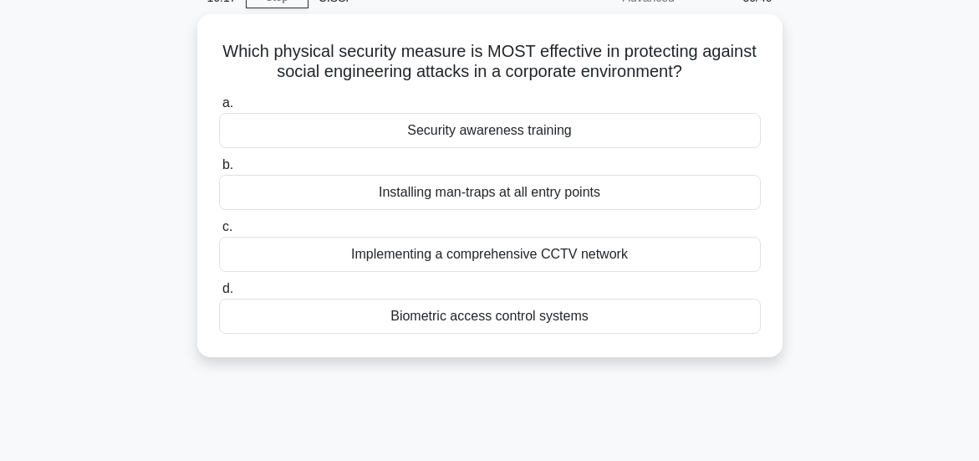
scroll to position [0, 0]
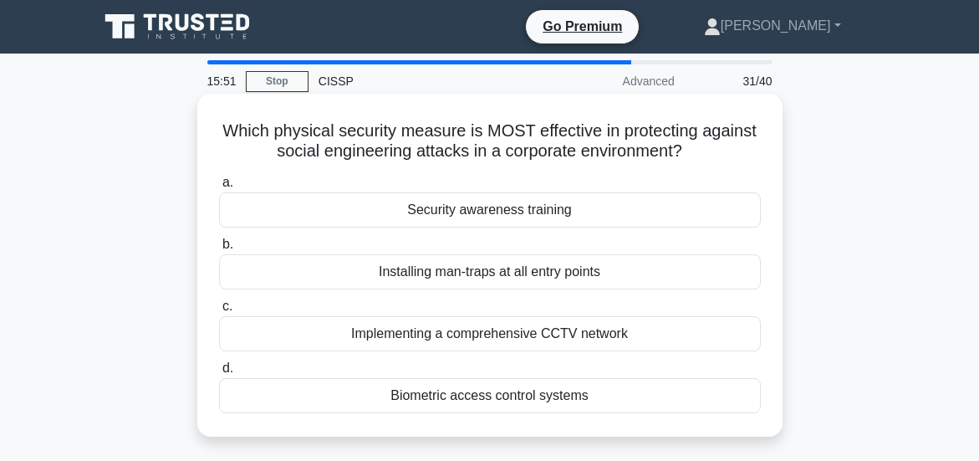
click at [507, 271] on div "Installing man-traps at all entry points" at bounding box center [490, 271] width 542 height 35
click at [219, 250] on input "b. Installing man-traps at all entry points" at bounding box center [219, 244] width 0 height 11
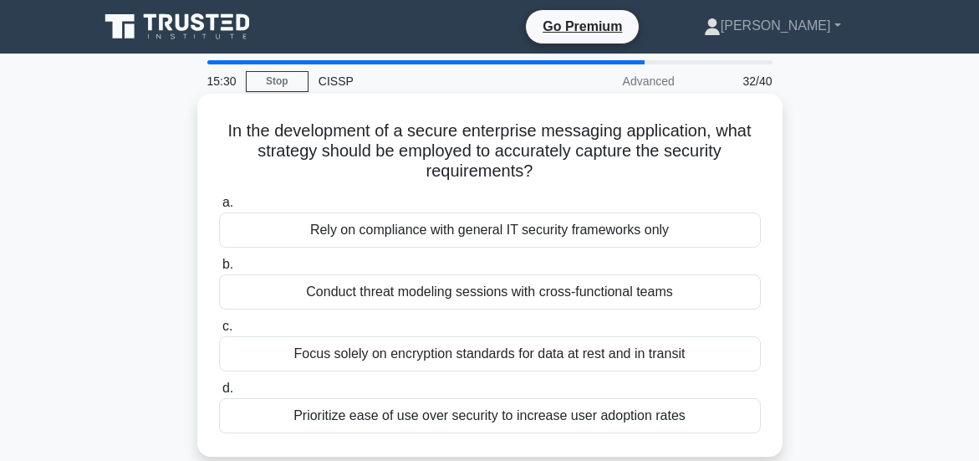
click at [493, 292] on div "Conduct threat modeling sessions with cross-functional teams" at bounding box center [490, 291] width 542 height 35
click at [219, 270] on input "b. Conduct threat modeling sessions with cross-functional teams" at bounding box center [219, 264] width 0 height 11
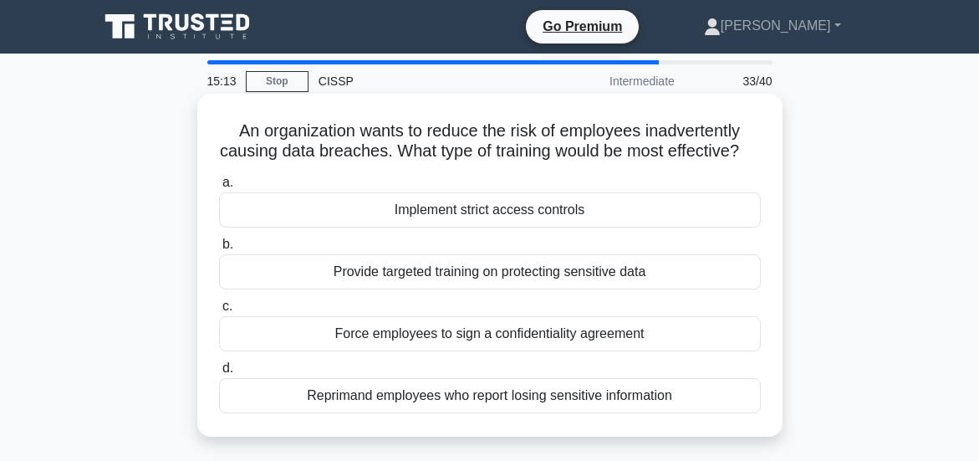
click at [506, 227] on div "Implement strict access controls" at bounding box center [490, 209] width 542 height 35
click at [219, 188] on input "a. Implement strict access controls" at bounding box center [219, 182] width 0 height 11
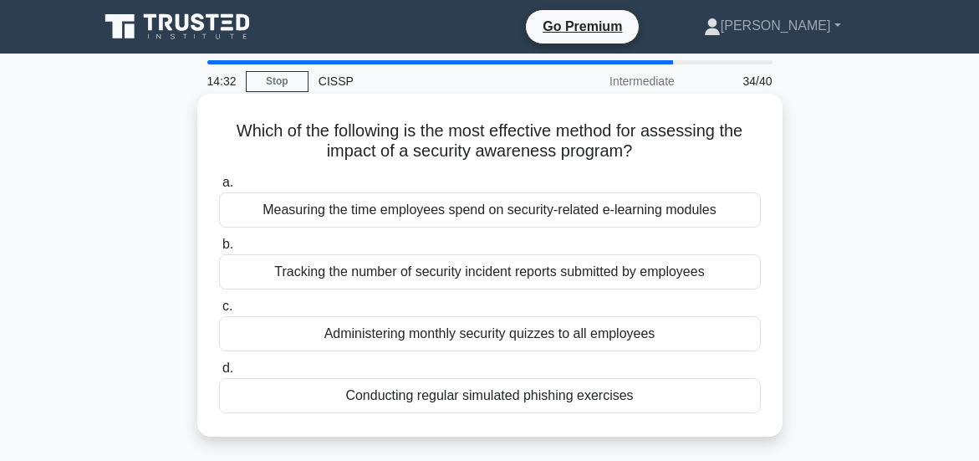
click at [450, 268] on div "Tracking the number of security incident reports submitted by employees" at bounding box center [490, 271] width 542 height 35
click at [219, 250] on input "b. Tracking the number of security incident reports submitted by employees" at bounding box center [219, 244] width 0 height 11
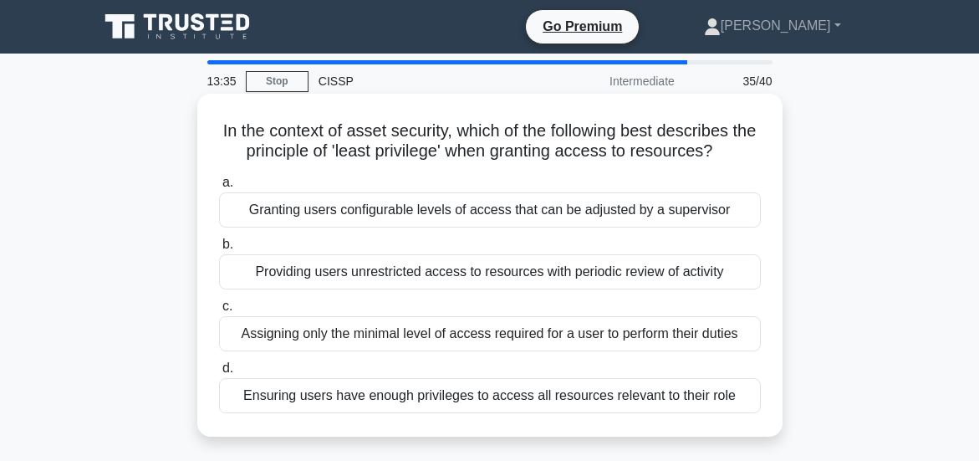
click at [512, 351] on div "Assigning only the minimal level of access required for a user to perform their…" at bounding box center [490, 333] width 542 height 35
click at [219, 312] on input "c. Assigning only the minimal level of access required for a user to perform th…" at bounding box center [219, 306] width 0 height 11
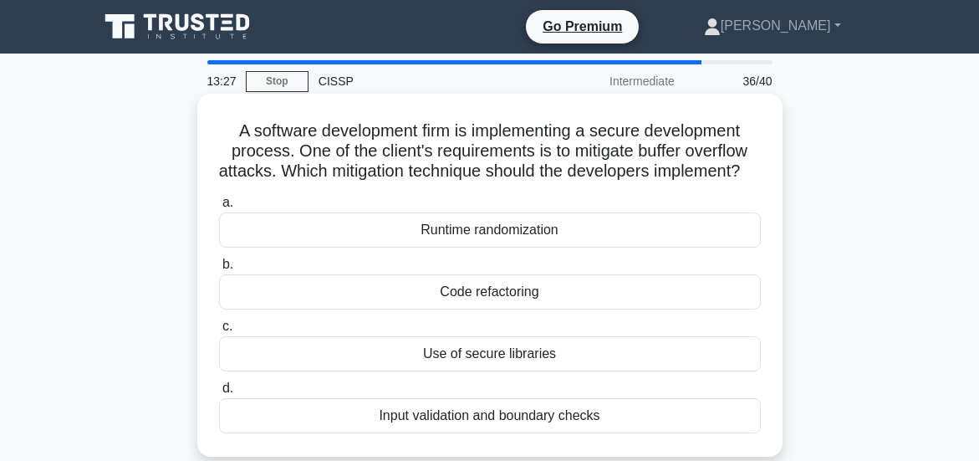
scroll to position [84, 0]
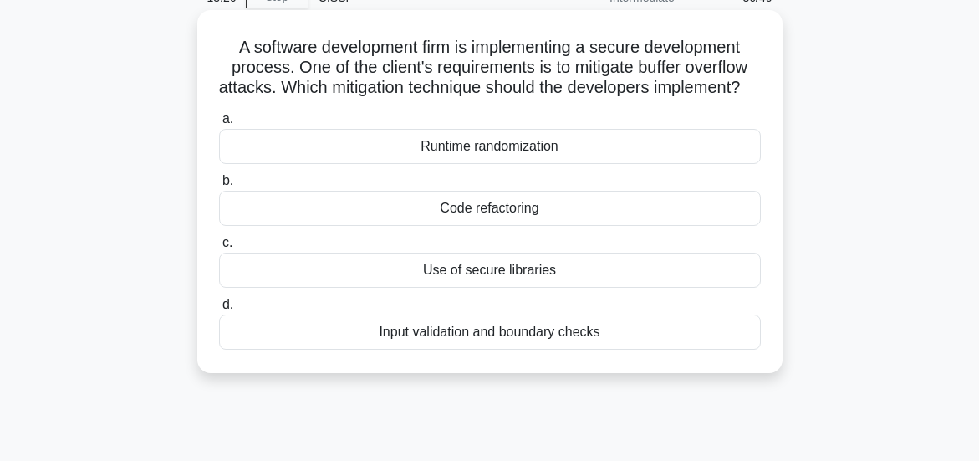
click at [516, 348] on div "Input validation and boundary checks" at bounding box center [490, 331] width 542 height 35
click at [219, 310] on input "d. Input validation and boundary checks" at bounding box center [219, 304] width 0 height 11
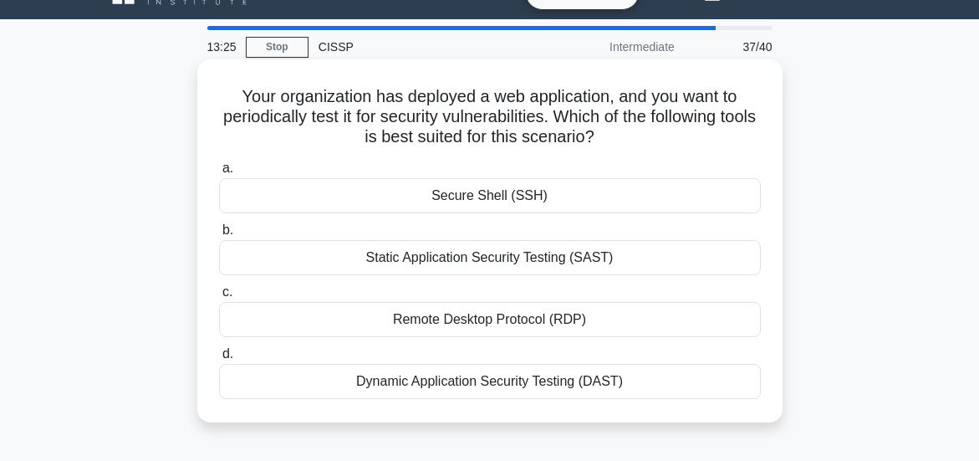
scroll to position [0, 0]
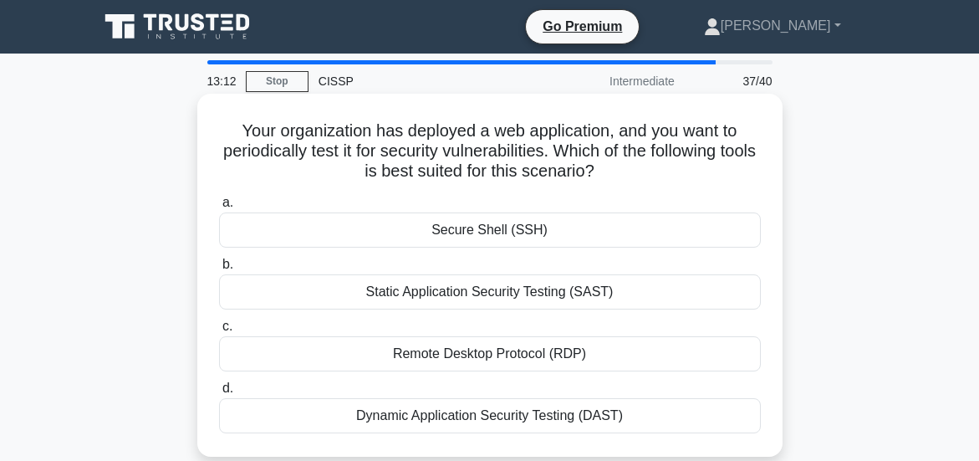
click at [518, 417] on div "Dynamic Application Security Testing (DAST)" at bounding box center [490, 415] width 542 height 35
click at [219, 394] on input "d. Dynamic Application Security Testing (DAST)" at bounding box center [219, 388] width 0 height 11
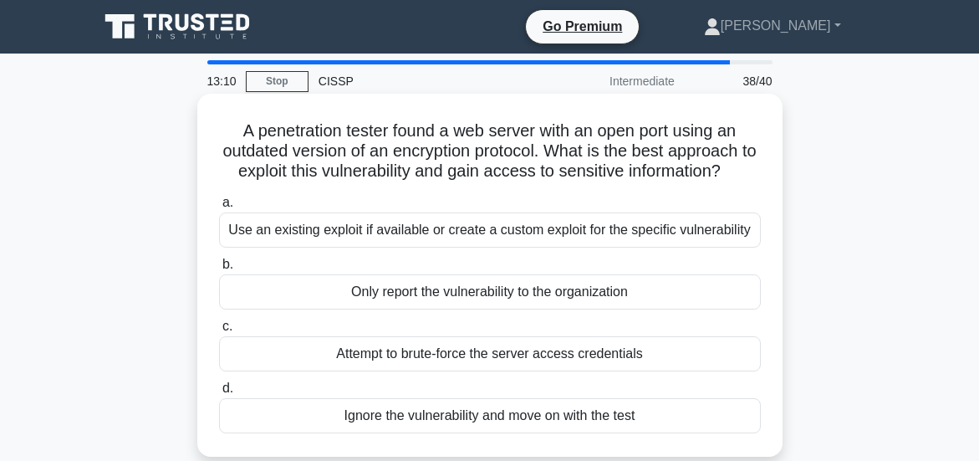
scroll to position [84, 0]
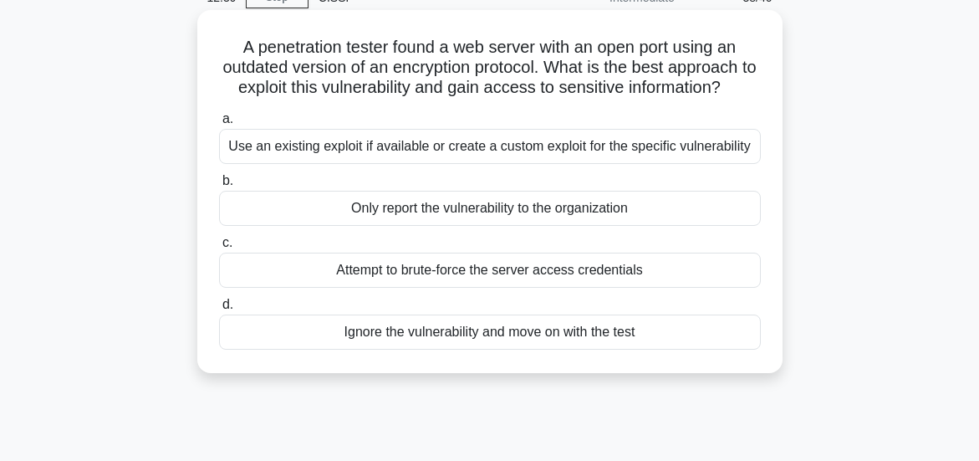
click at [454, 164] on div "Use an existing exploit if available or create a custom exploit for the specifi…" at bounding box center [490, 146] width 542 height 35
click at [219, 125] on input "a. Use an existing exploit if available or create a custom exploit for the spec…" at bounding box center [219, 119] width 0 height 11
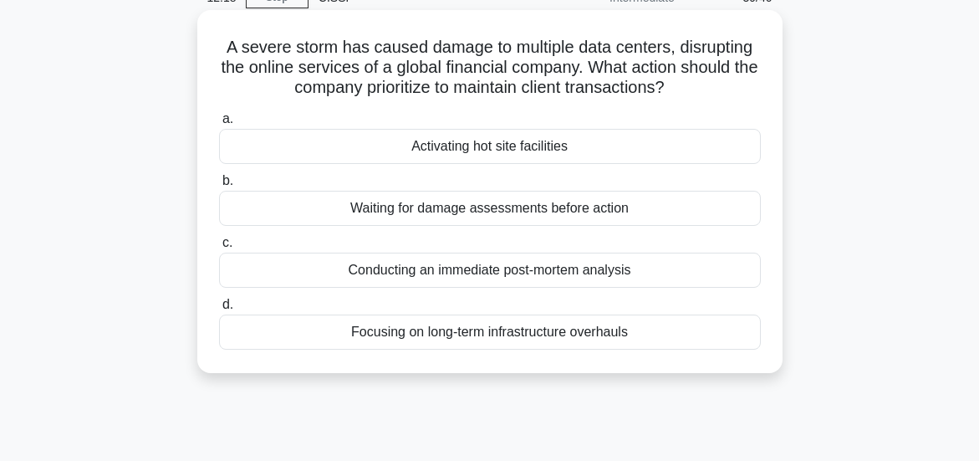
click at [488, 164] on div "Activating hot site facilities" at bounding box center [490, 146] width 542 height 35
click at [219, 125] on input "a. Activating hot site facilities" at bounding box center [219, 119] width 0 height 11
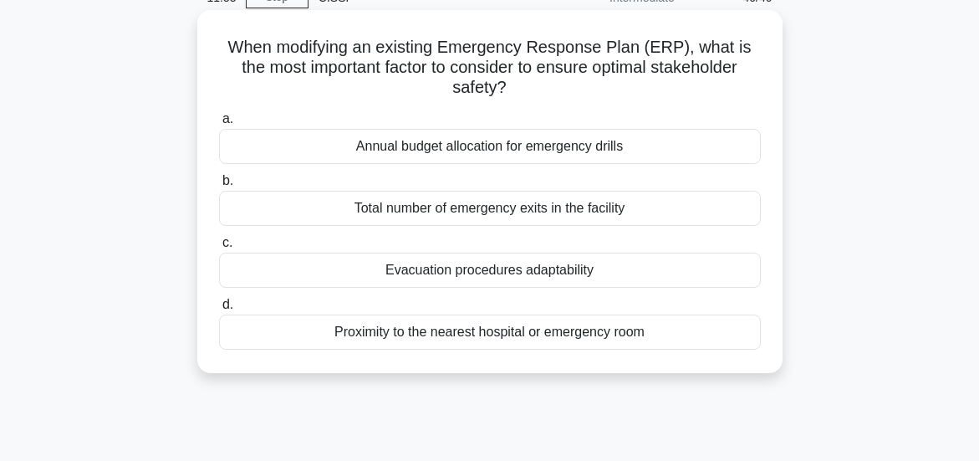
click at [498, 270] on div "Evacuation procedures adaptability" at bounding box center [490, 269] width 542 height 35
click at [219, 248] on input "c. Evacuation procedures adaptability" at bounding box center [219, 242] width 0 height 11
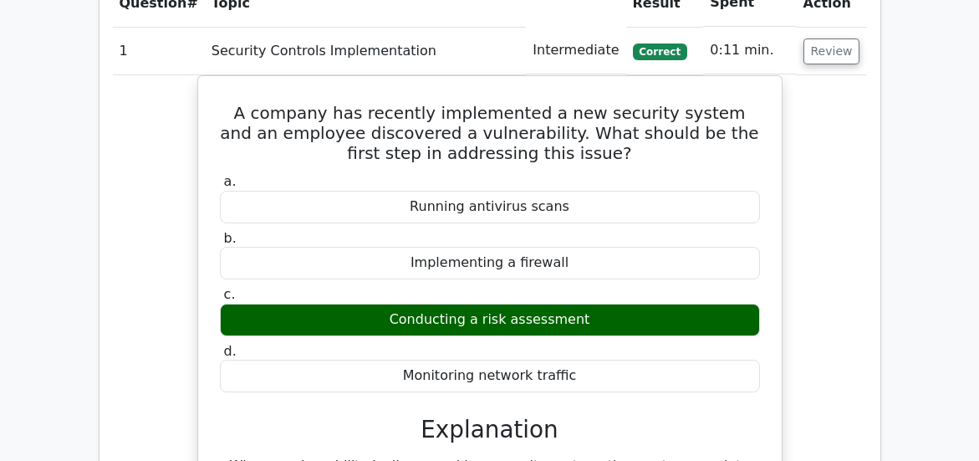
scroll to position [1798, 0]
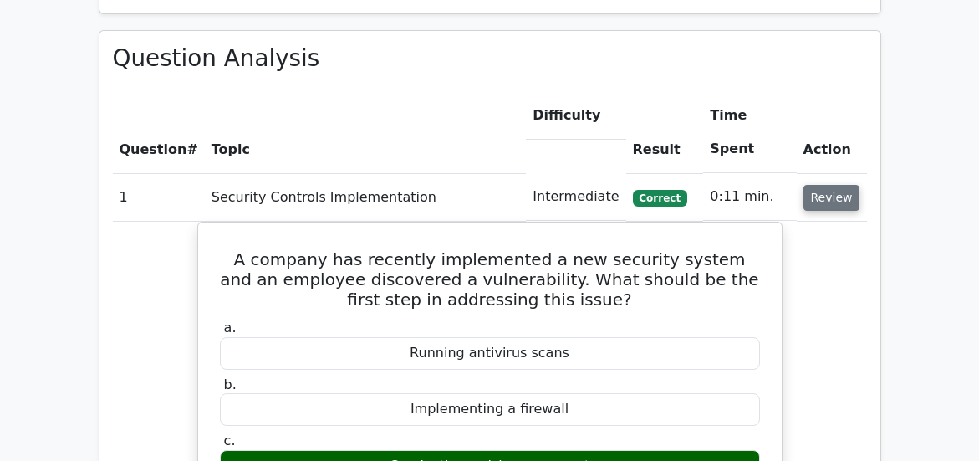
click at [832, 192] on button "Review" at bounding box center [831, 198] width 57 height 26
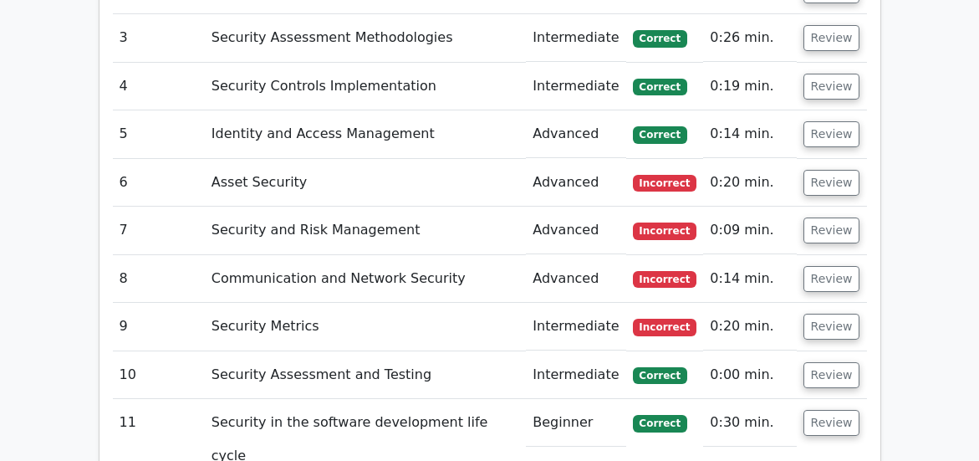
scroll to position [2083, 0]
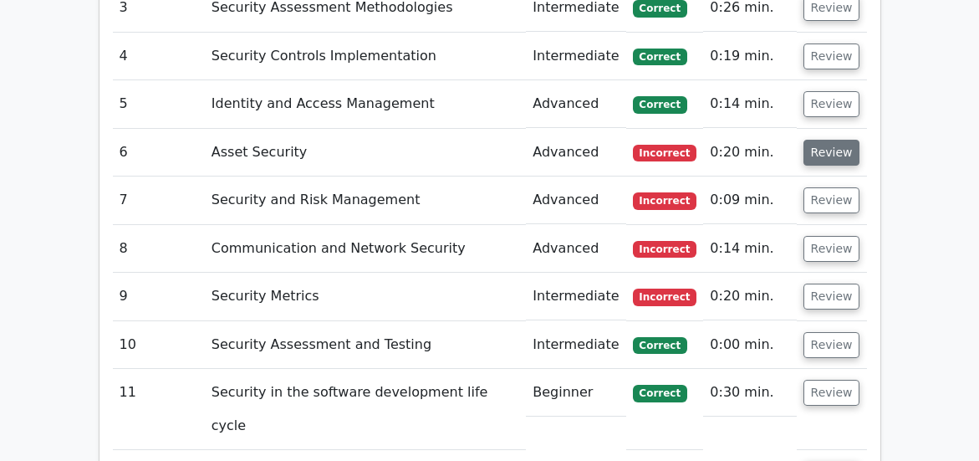
click at [821, 152] on button "Review" at bounding box center [831, 153] width 57 height 26
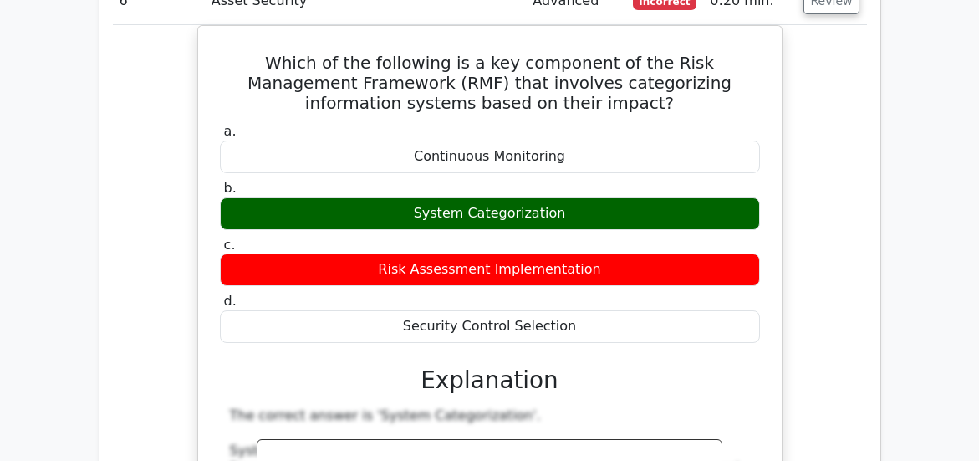
scroll to position [2145, 0]
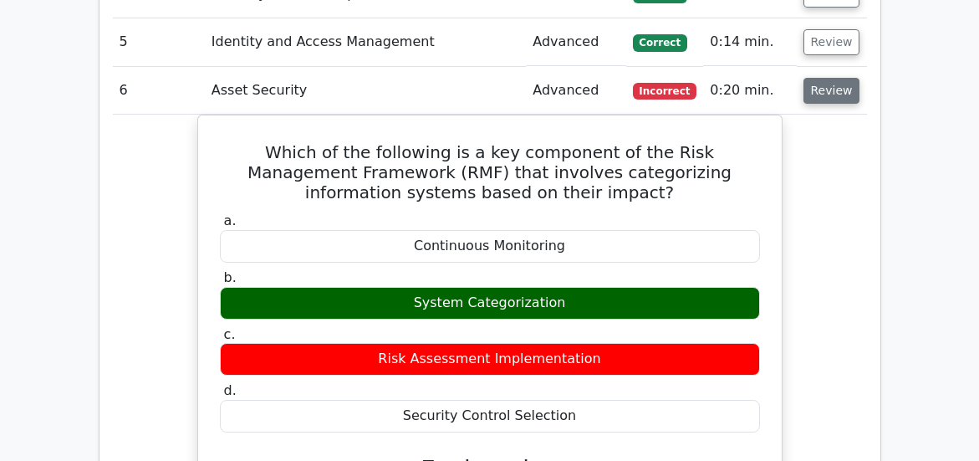
click at [826, 88] on button "Review" at bounding box center [831, 91] width 57 height 26
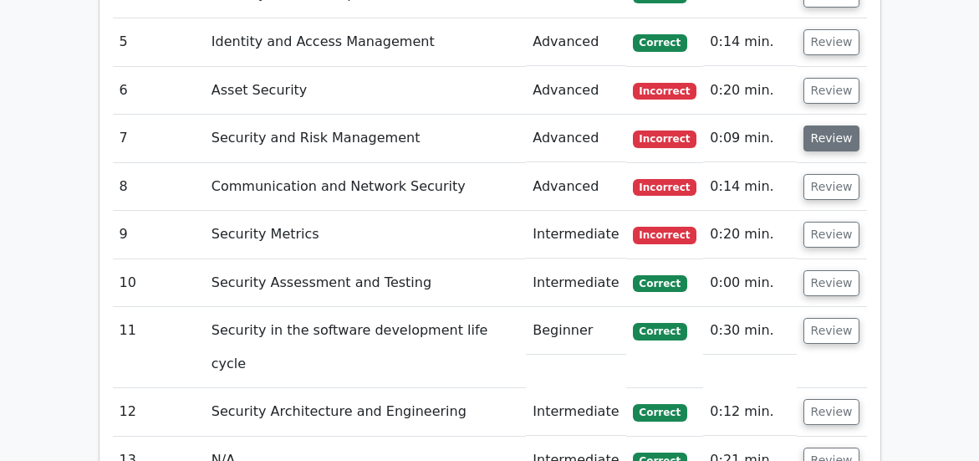
click at [827, 130] on button "Review" at bounding box center [831, 138] width 57 height 26
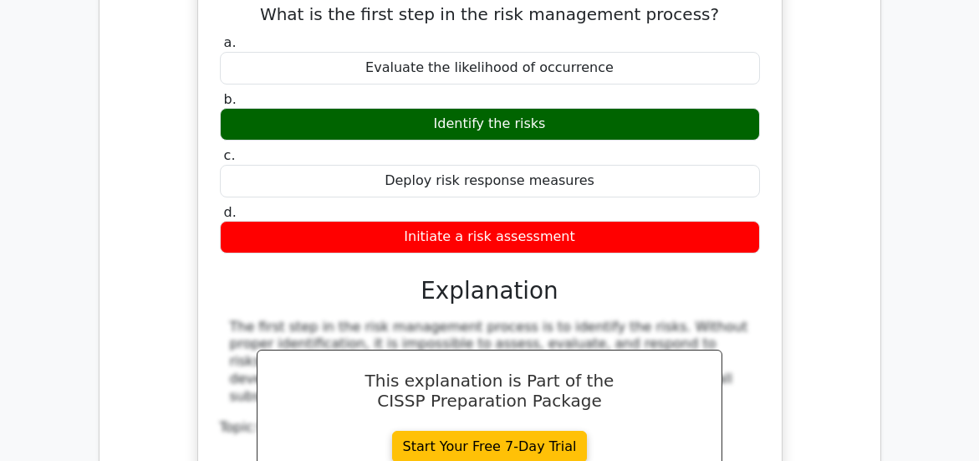
scroll to position [2242, 0]
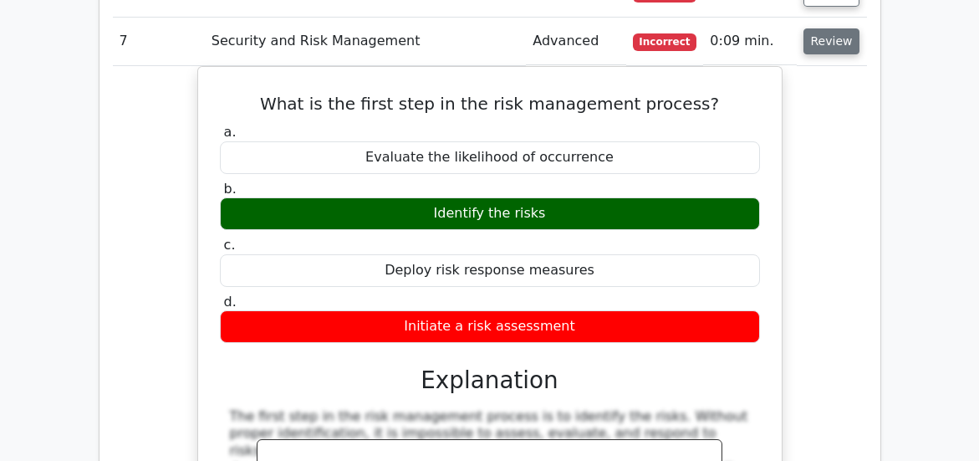
click at [827, 49] on button "Review" at bounding box center [831, 41] width 57 height 26
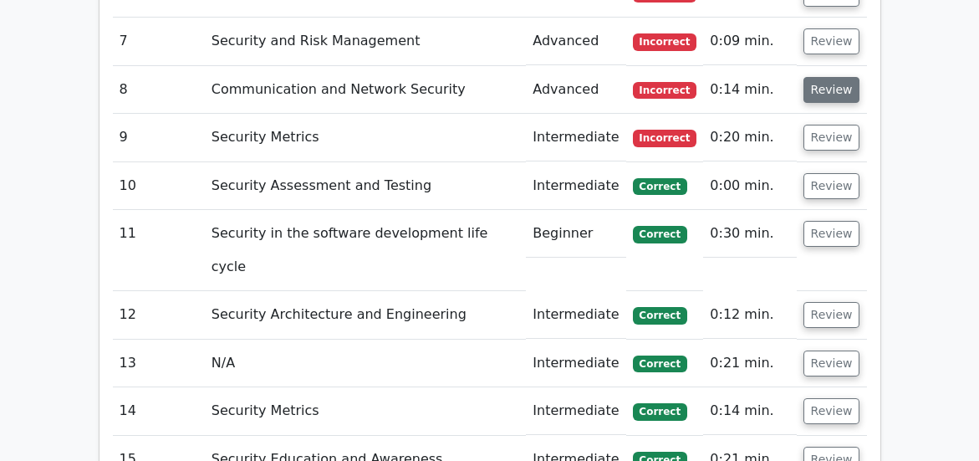
click at [837, 91] on button "Review" at bounding box center [831, 90] width 57 height 26
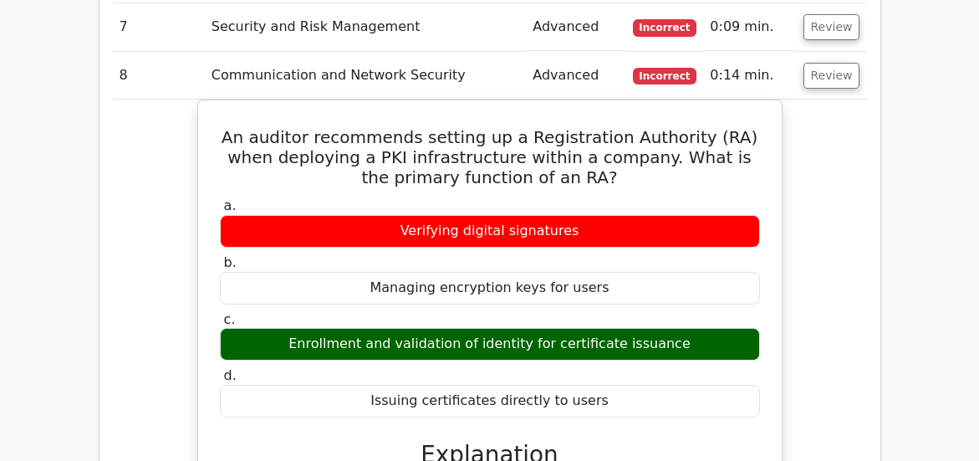
scroll to position [2244, 0]
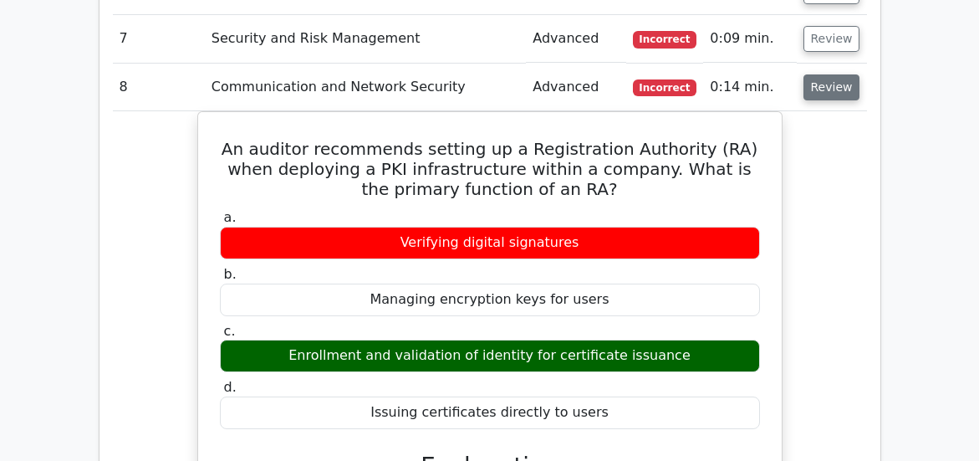
click at [838, 81] on button "Review" at bounding box center [831, 87] width 57 height 26
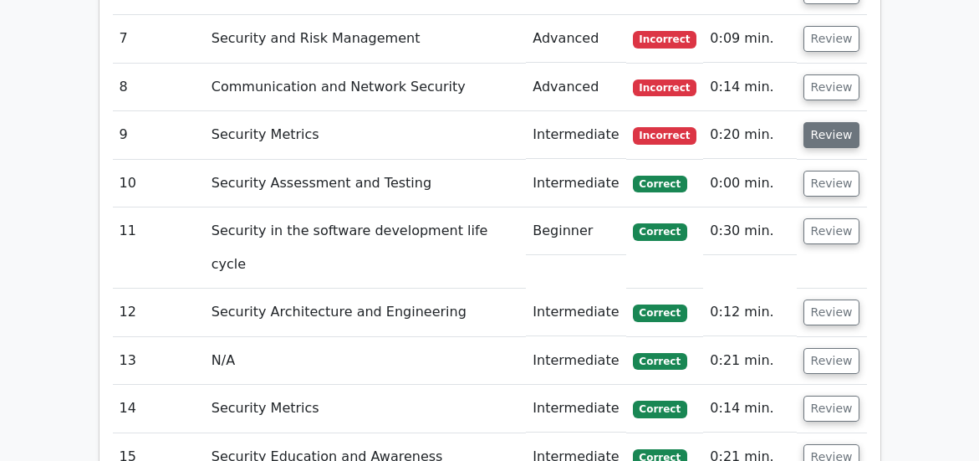
click at [833, 137] on button "Review" at bounding box center [831, 135] width 57 height 26
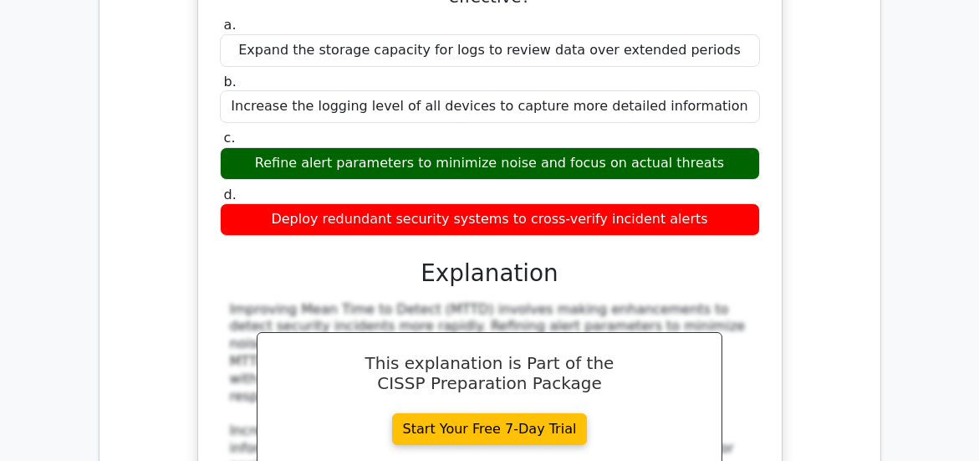
scroll to position [2251, 0]
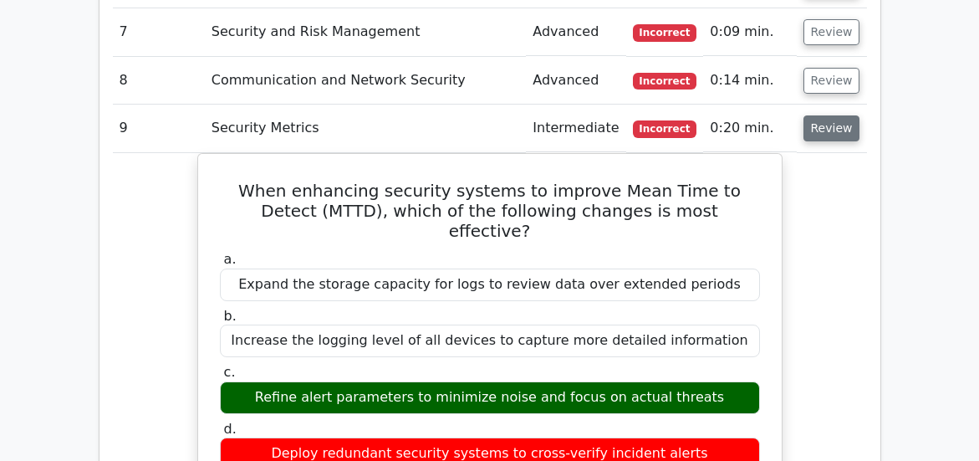
click at [823, 131] on button "Review" at bounding box center [831, 128] width 57 height 26
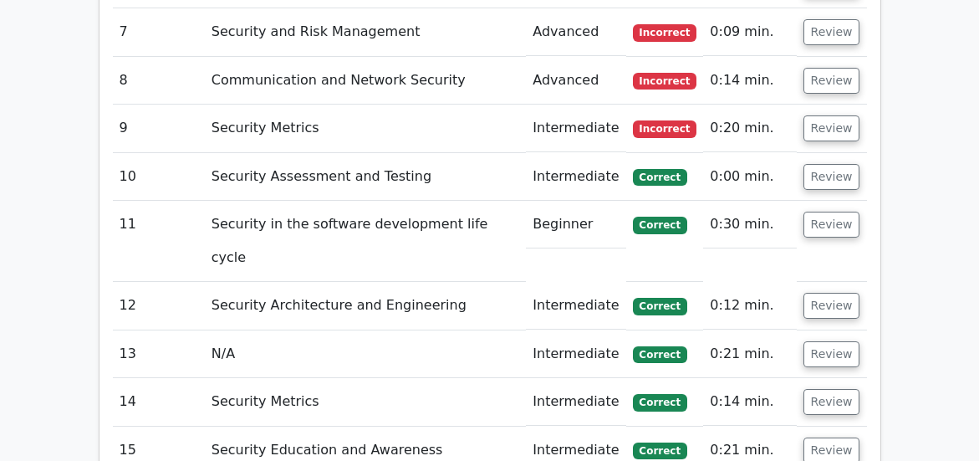
scroll to position [2536, 0]
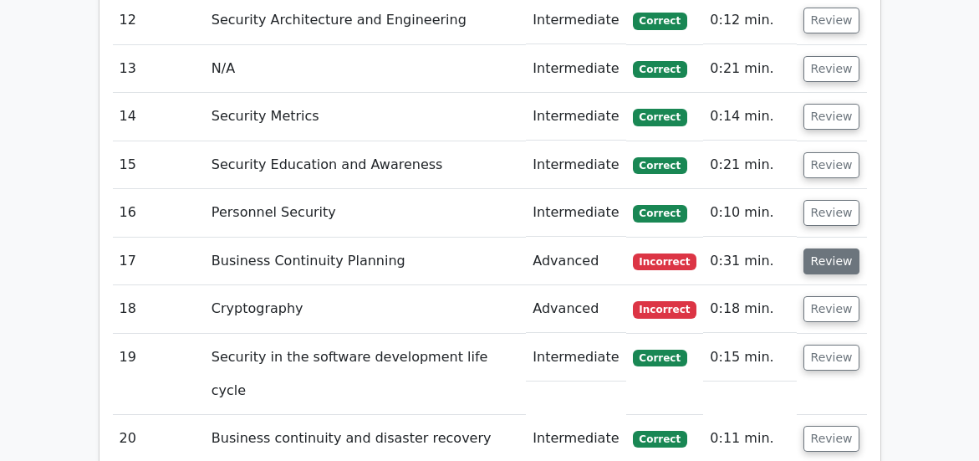
click at [837, 263] on button "Review" at bounding box center [831, 261] width 57 height 26
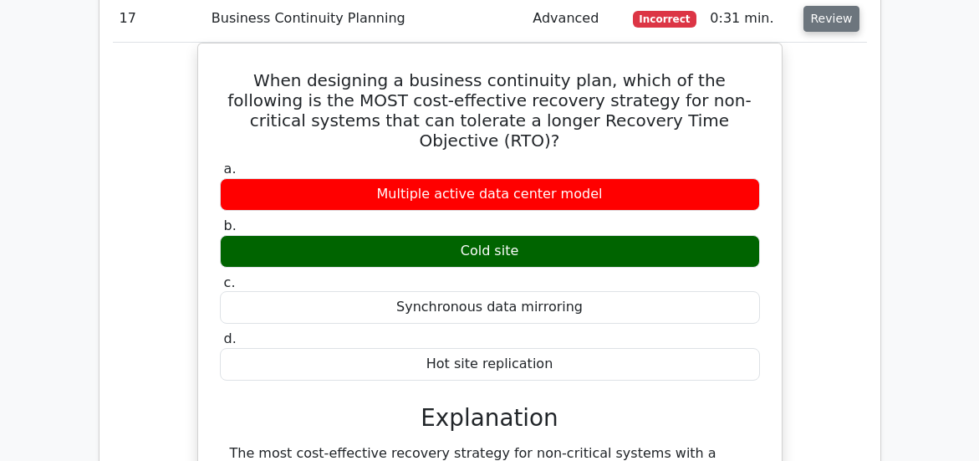
scroll to position [2805, 0]
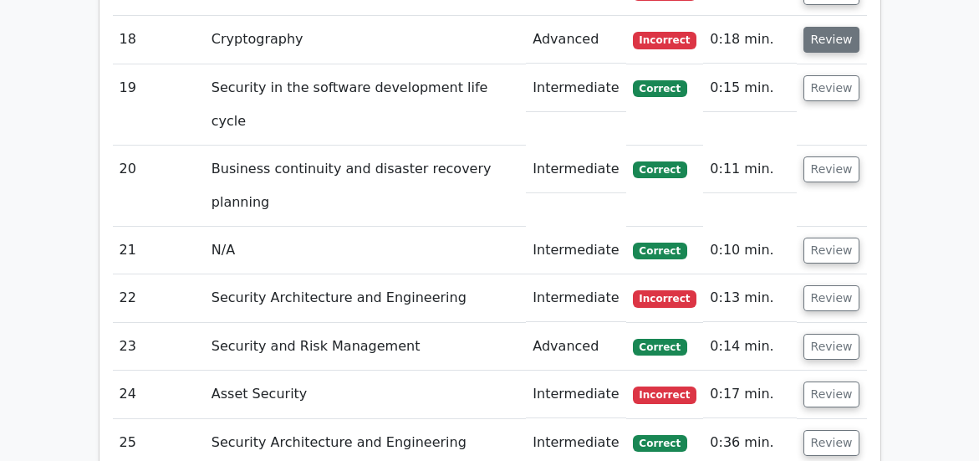
click at [838, 36] on button "Review" at bounding box center [831, 40] width 57 height 26
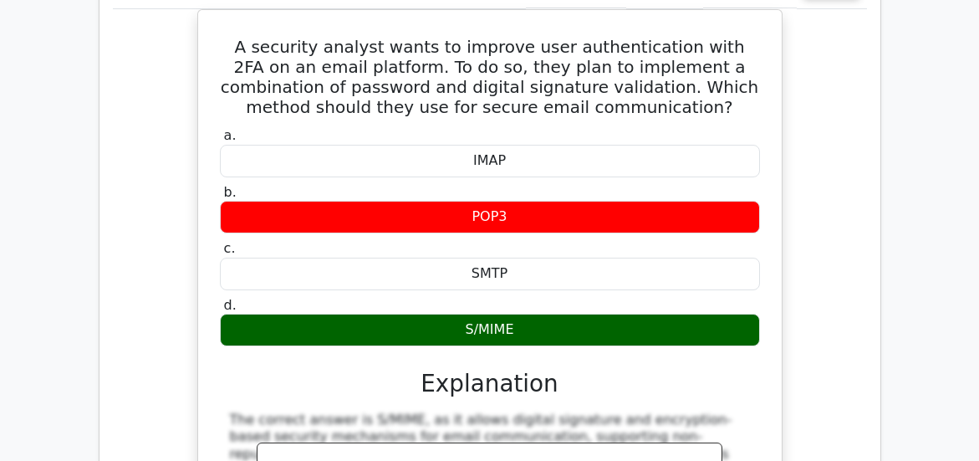
scroll to position [2777, 0]
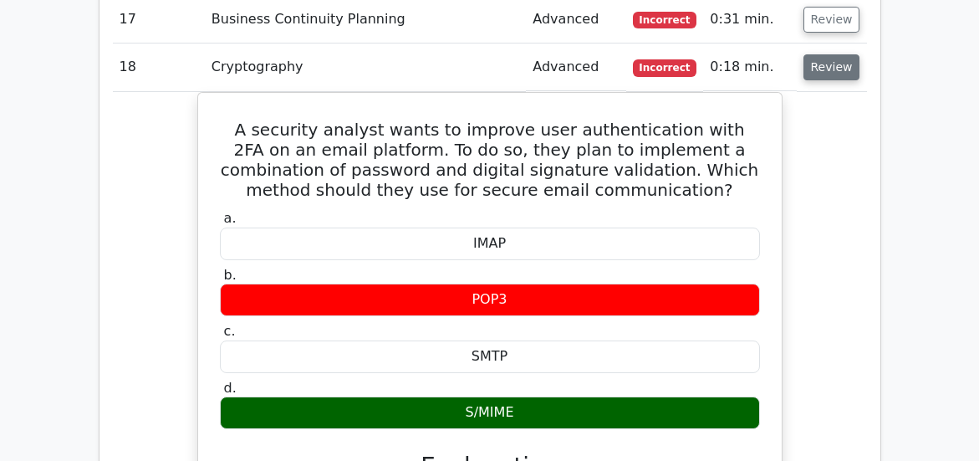
click at [831, 69] on button "Review" at bounding box center [831, 67] width 57 height 26
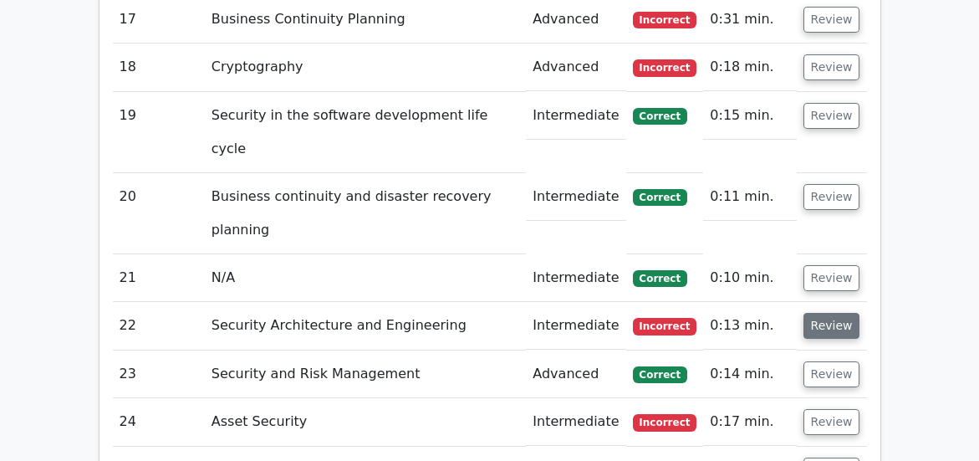
click at [836, 321] on button "Review" at bounding box center [831, 326] width 57 height 26
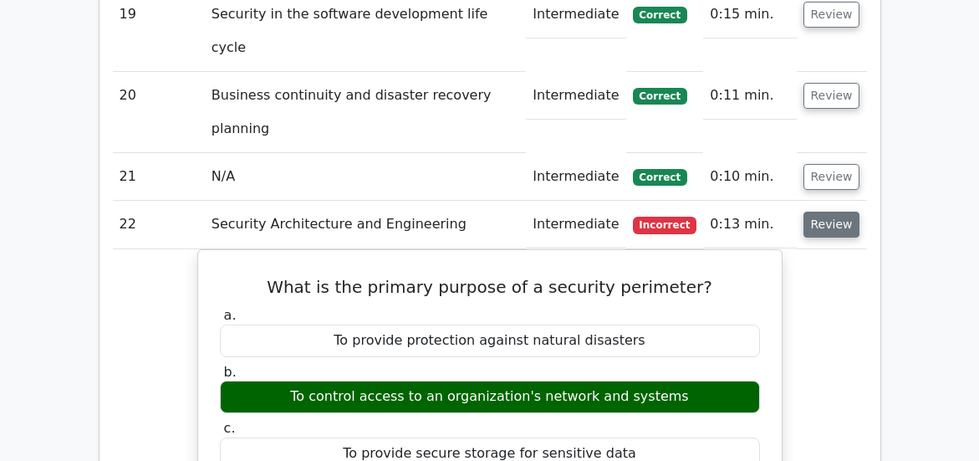
scroll to position [3048, 0]
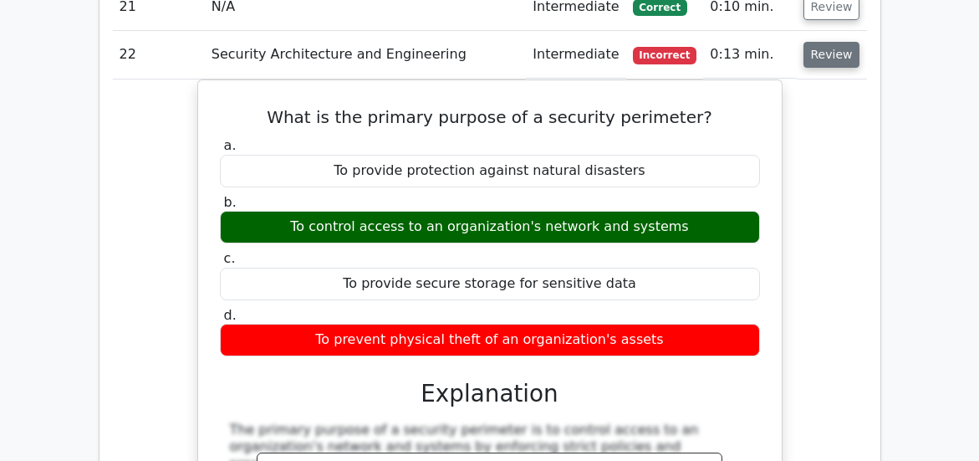
click at [816, 62] on button "Review" at bounding box center [831, 55] width 57 height 26
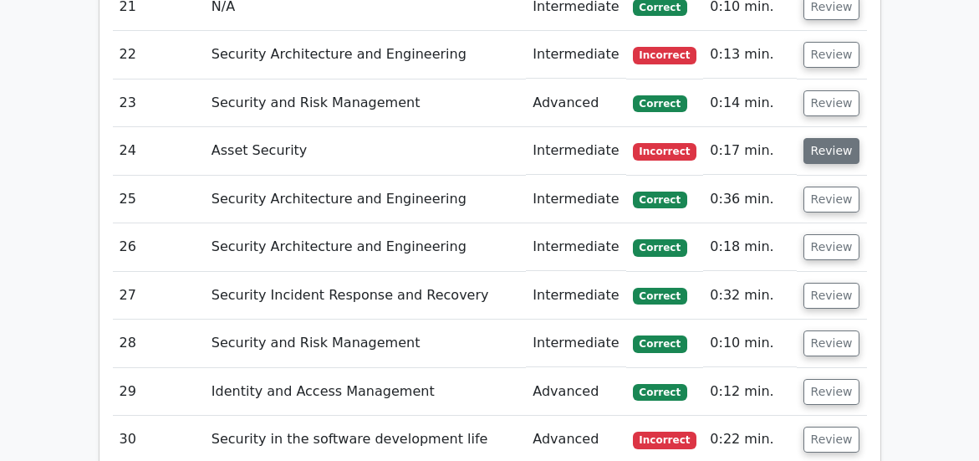
click at [829, 146] on button "Review" at bounding box center [831, 151] width 57 height 26
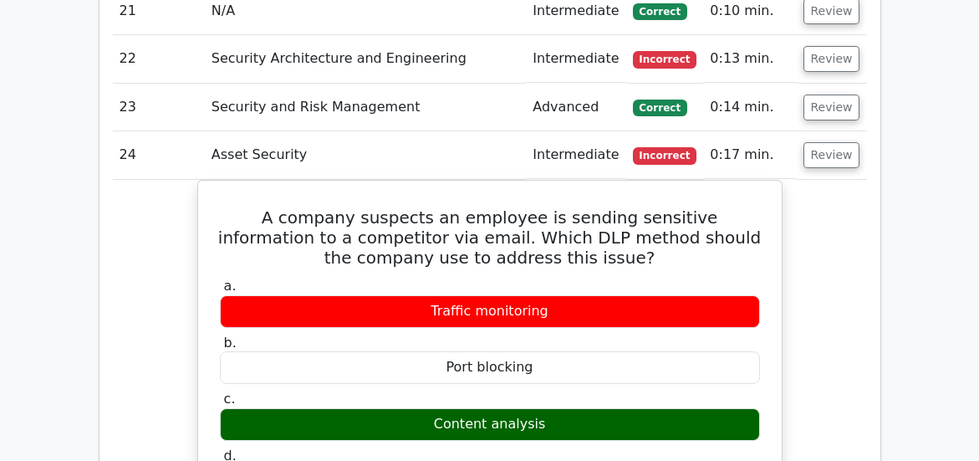
scroll to position [3137, 0]
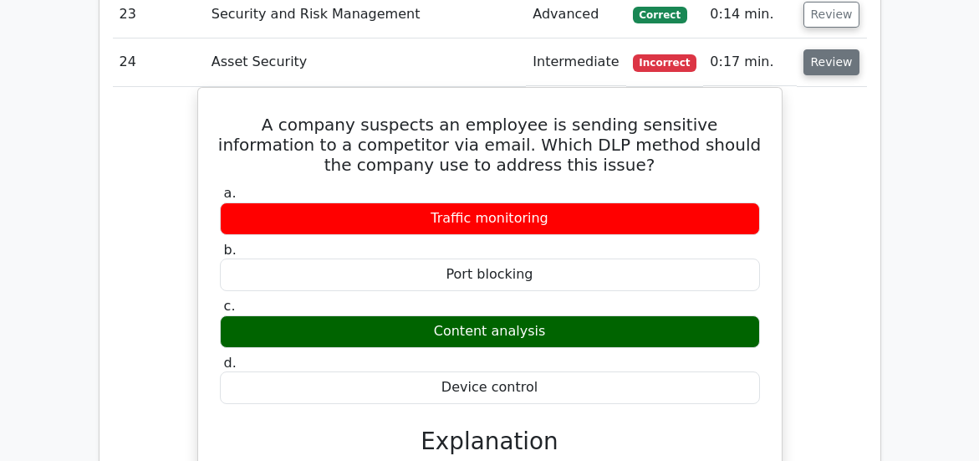
click at [839, 69] on button "Review" at bounding box center [831, 62] width 57 height 26
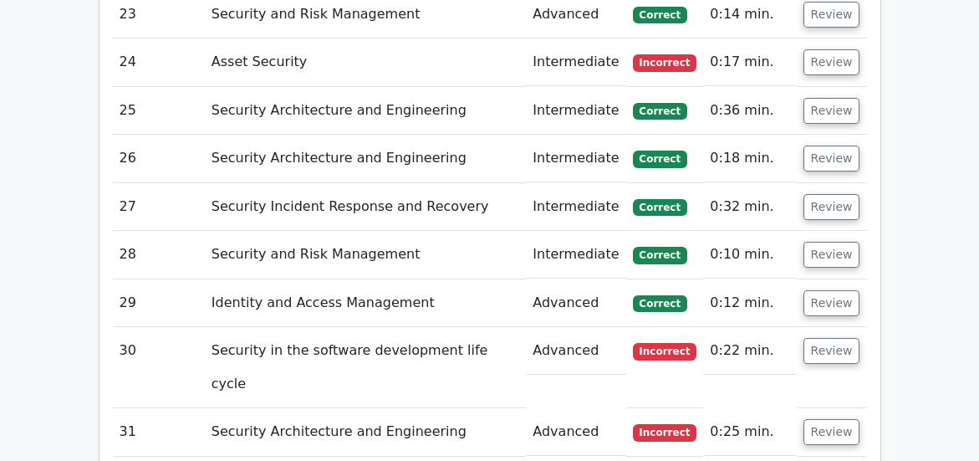
scroll to position [3442, 0]
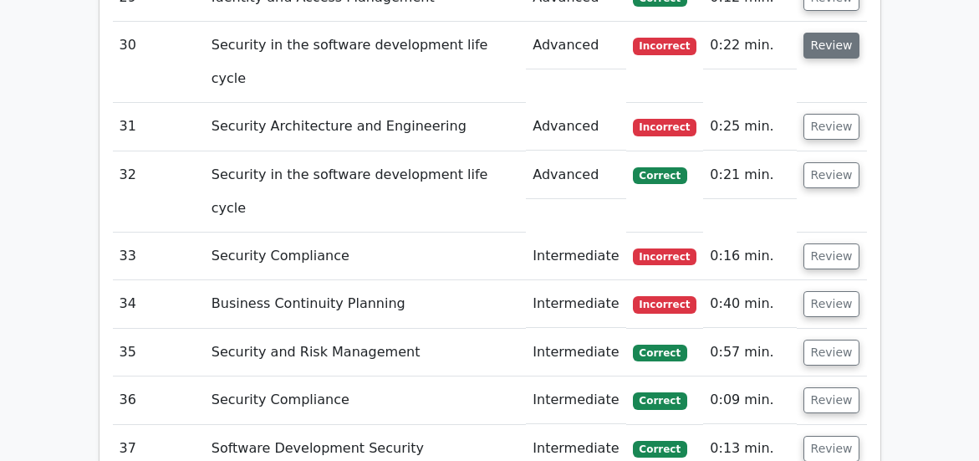
click at [823, 47] on button "Review" at bounding box center [831, 46] width 57 height 26
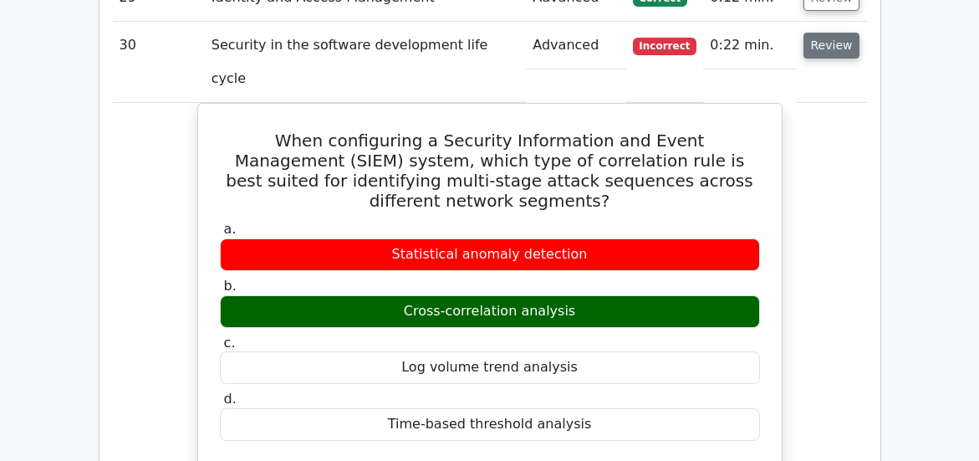
click at [825, 46] on button "Review" at bounding box center [831, 46] width 57 height 26
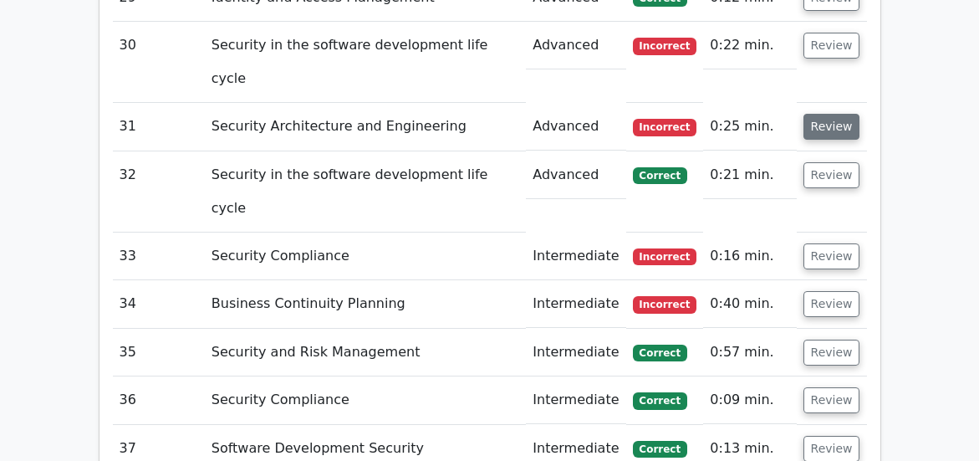
click at [827, 124] on button "Review" at bounding box center [831, 127] width 57 height 26
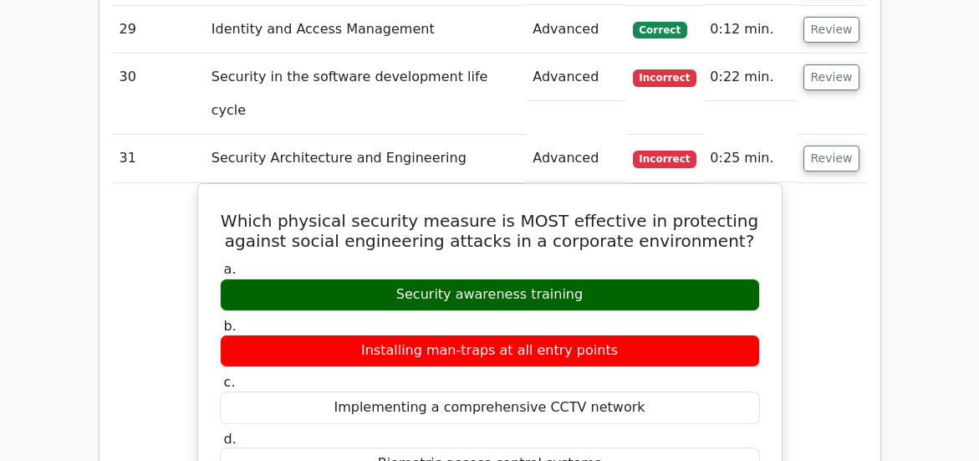
scroll to position [3489, 0]
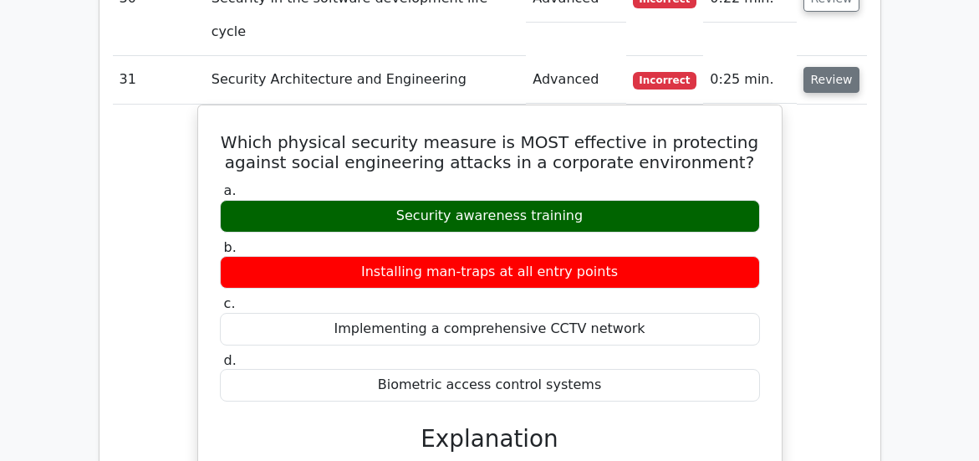
click at [833, 84] on button "Review" at bounding box center [831, 80] width 57 height 26
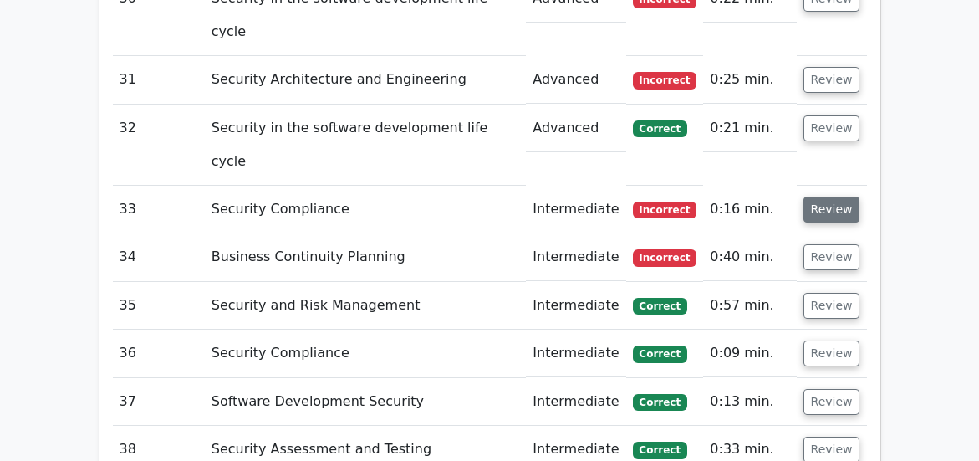
click at [829, 209] on button "Review" at bounding box center [831, 209] width 57 height 26
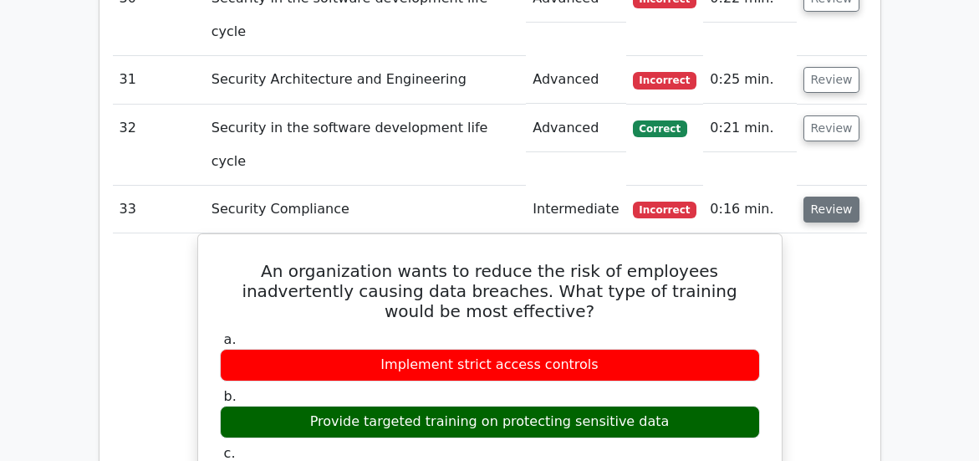
scroll to position [3600, 0]
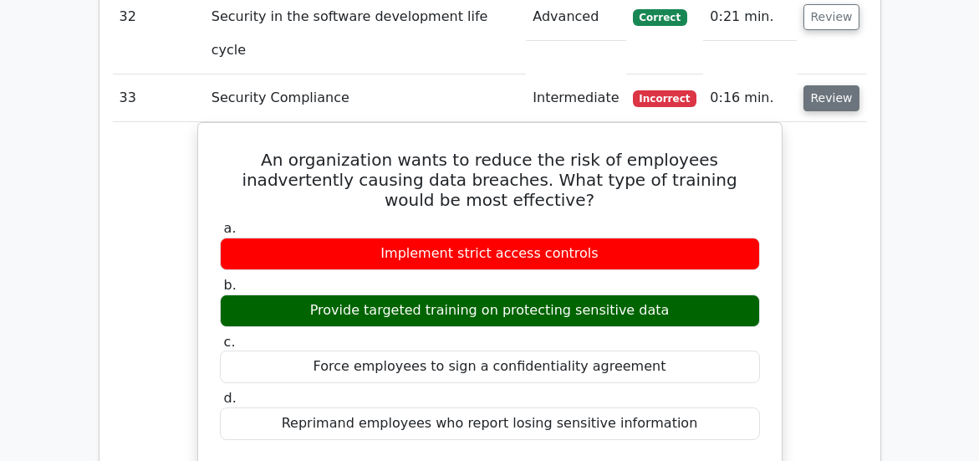
click at [827, 94] on button "Review" at bounding box center [831, 98] width 57 height 26
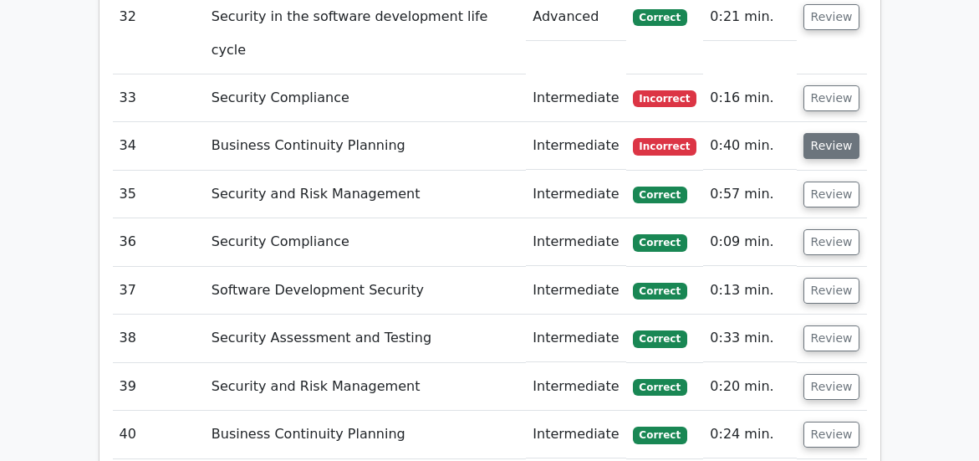
click at [840, 147] on button "Review" at bounding box center [831, 146] width 57 height 26
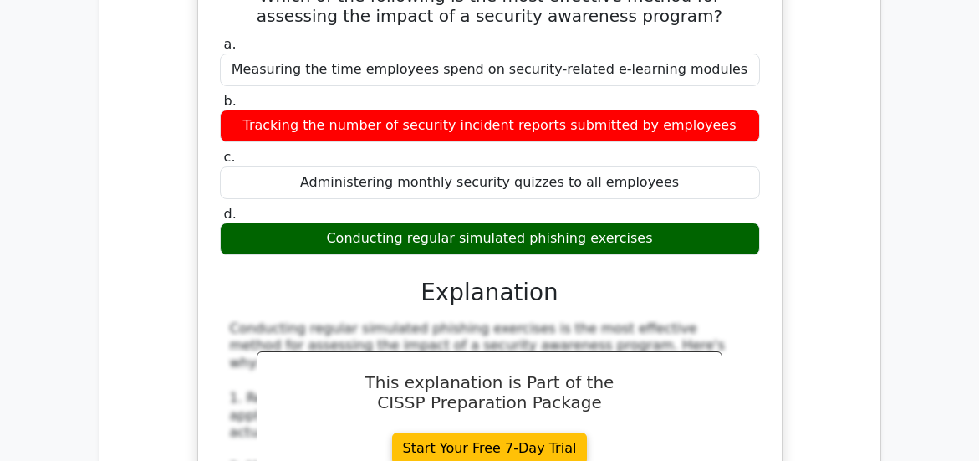
scroll to position [3630, 0]
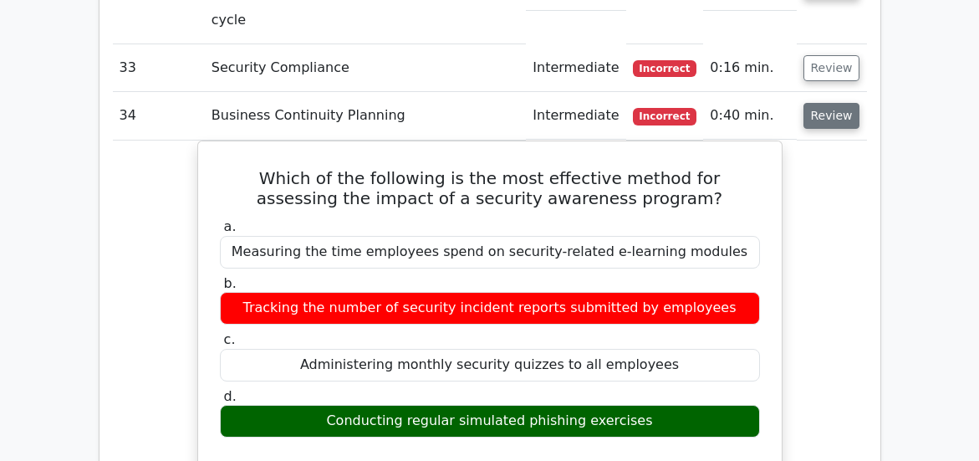
click at [827, 113] on button "Review" at bounding box center [831, 116] width 57 height 26
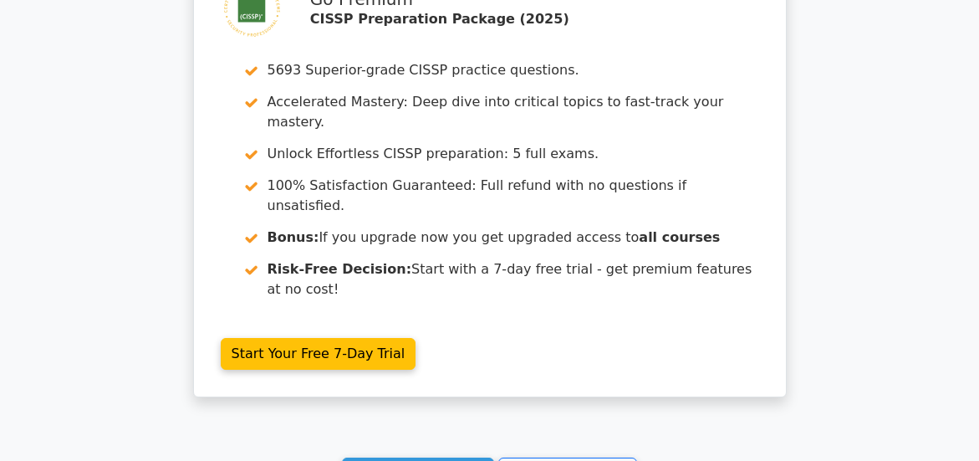
scroll to position [4459, 0]
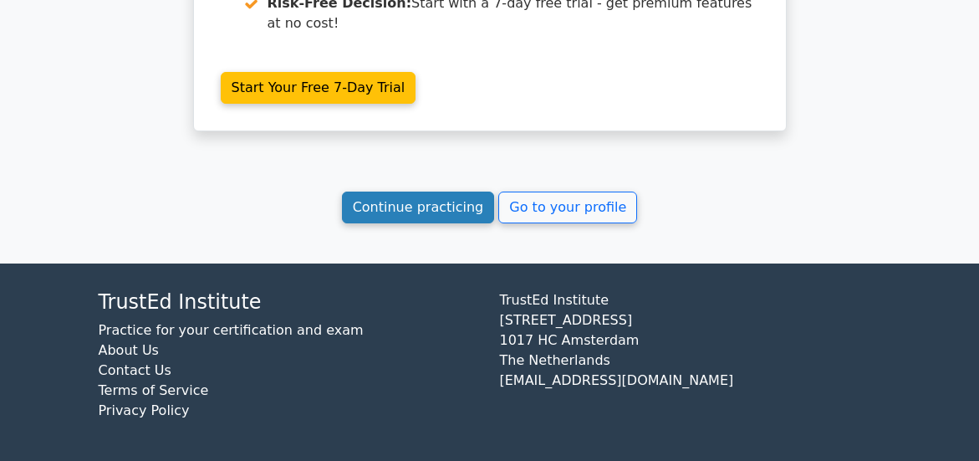
click at [420, 203] on link "Continue practicing" at bounding box center [418, 207] width 153 height 32
